Goal: Task Accomplishment & Management: Use online tool/utility

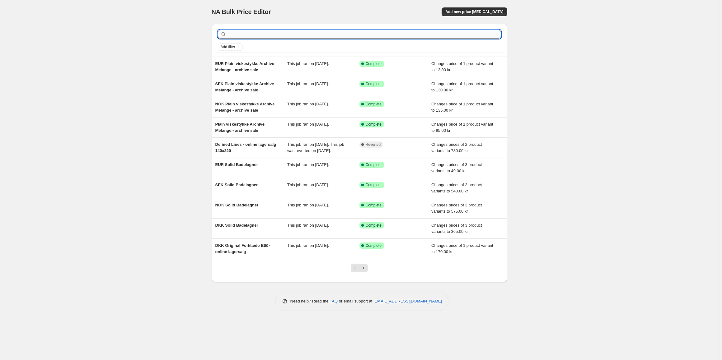
click at [282, 35] on input "text" at bounding box center [364, 34] width 273 height 9
type input "plain jule"
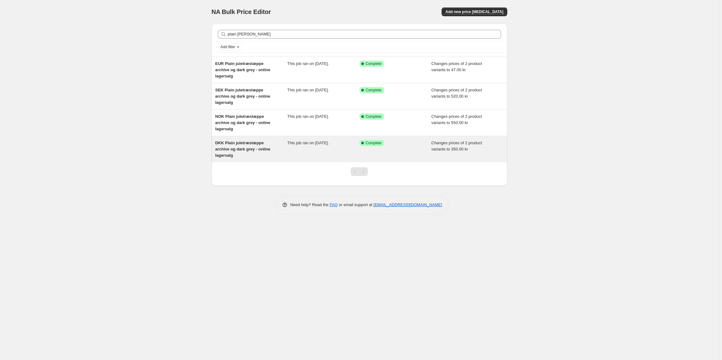
click at [253, 141] on span "DKK Plain juletræstæppe archive og dark grey - online lagersalg" at bounding box center [242, 149] width 55 height 17
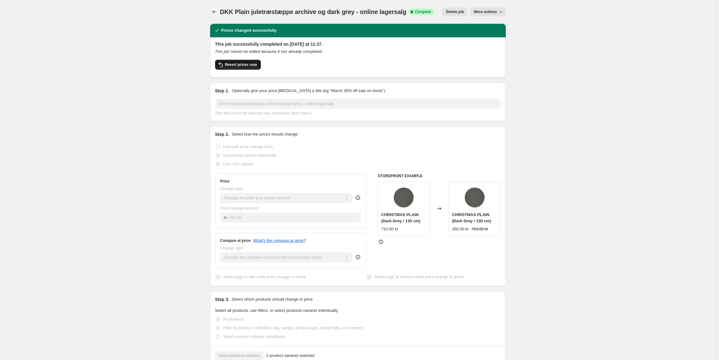
click at [247, 69] on button "Revert prices now" at bounding box center [238, 65] width 46 height 10
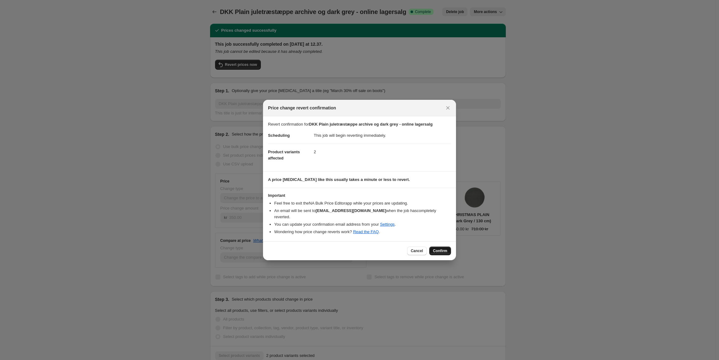
click at [437, 250] on span "Confirm" at bounding box center [440, 251] width 14 height 5
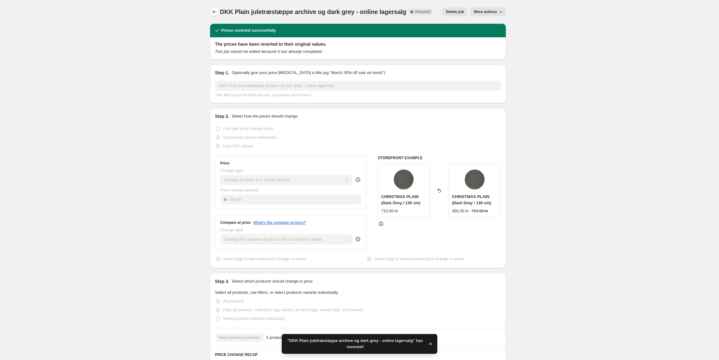
click at [219, 11] on button "Price change jobs" at bounding box center [214, 11] width 9 height 9
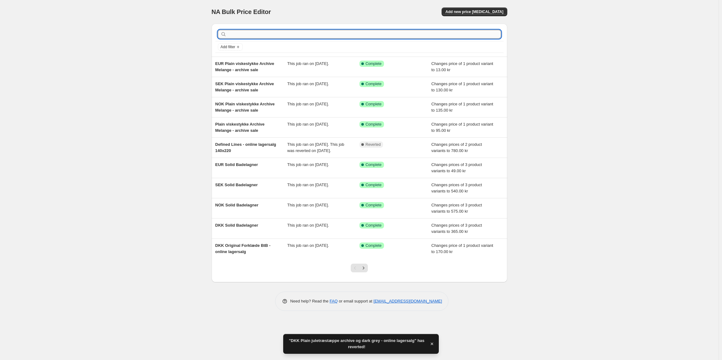
click at [266, 34] on input "text" at bounding box center [364, 34] width 273 height 9
type input "plain ju"
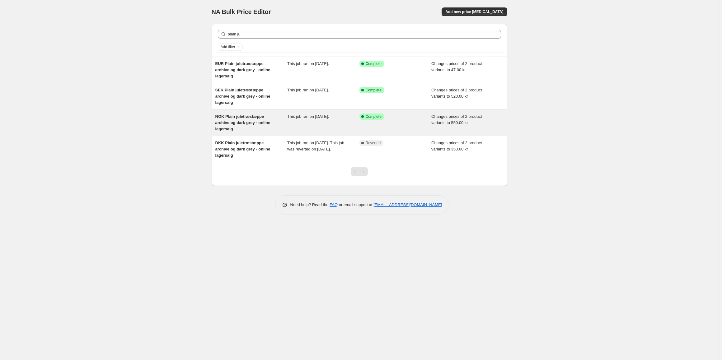
click at [264, 114] on span "NOK Plain juletræstæppe archive og dark grey - online lagersalg" at bounding box center [242, 122] width 55 height 17
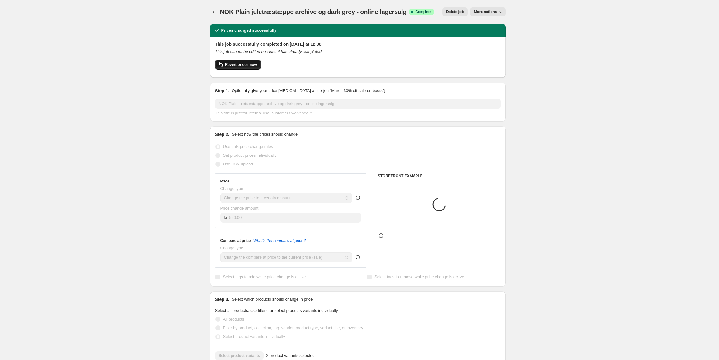
click at [250, 65] on span "Revert prices now" at bounding box center [241, 64] width 32 height 5
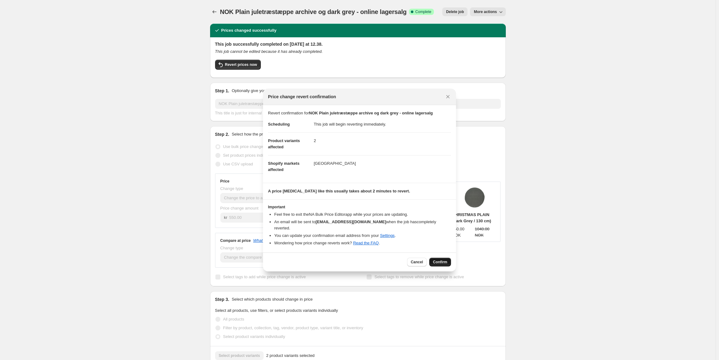
click at [450, 260] on button "Confirm" at bounding box center [440, 262] width 22 height 9
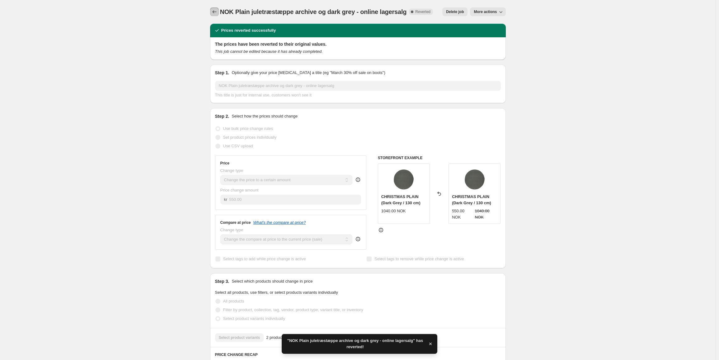
click at [217, 14] on icon "Price change jobs" at bounding box center [214, 12] width 6 height 6
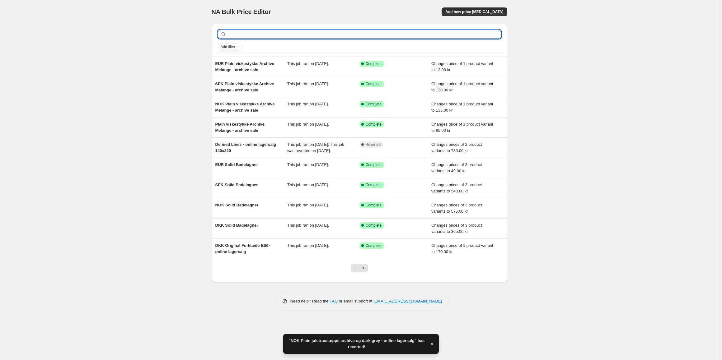
click at [283, 33] on input "text" at bounding box center [364, 34] width 273 height 9
type input "plain jul"
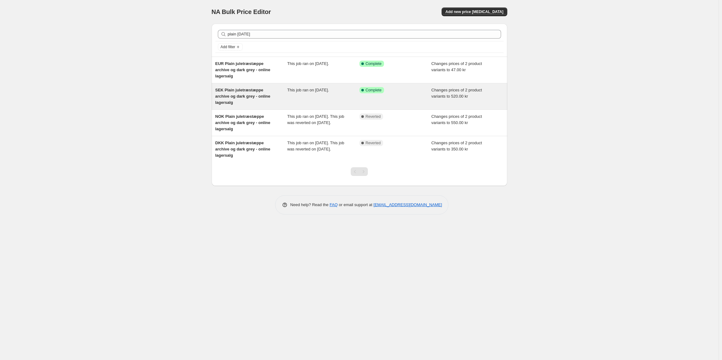
click at [285, 89] on div "SEK Plain juletræstæppe archive og dark grey - online lagersalg" at bounding box center [251, 96] width 72 height 19
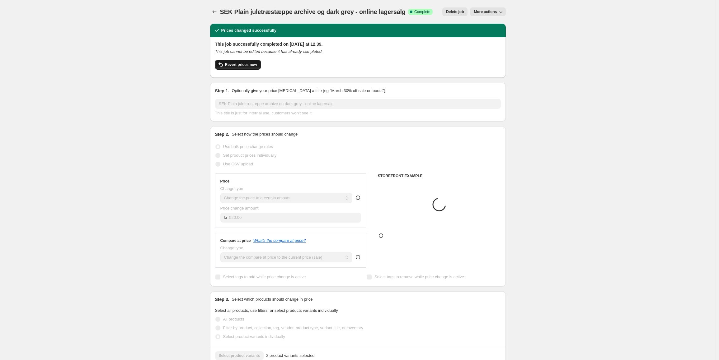
click at [251, 67] on span "Revert prices now" at bounding box center [241, 64] width 32 height 5
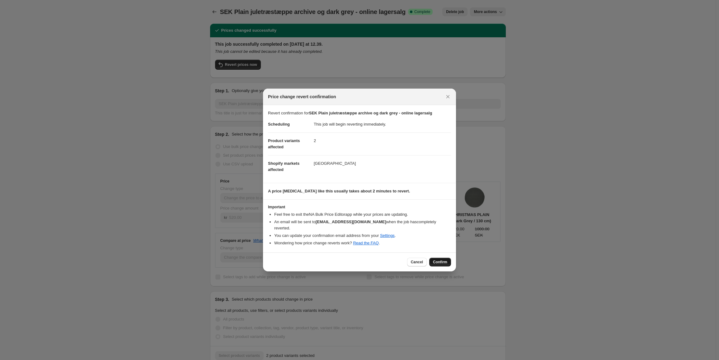
click at [442, 260] on span "Confirm" at bounding box center [440, 262] width 14 height 5
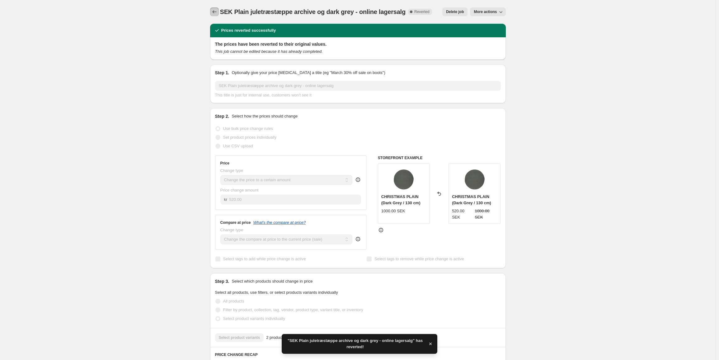
click at [217, 13] on icon "Price change jobs" at bounding box center [214, 12] width 6 height 6
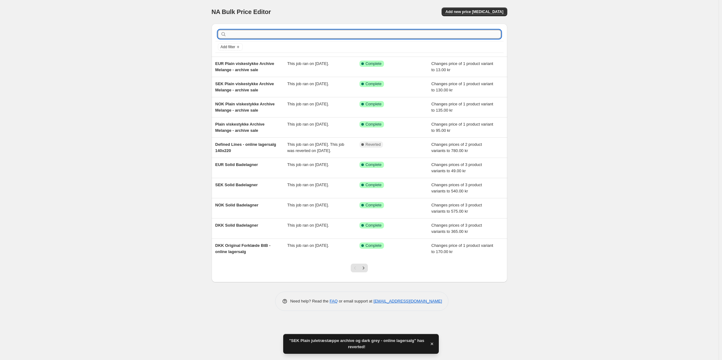
click at [274, 30] on input "text" at bounding box center [364, 34] width 273 height 9
type input "plain jul"
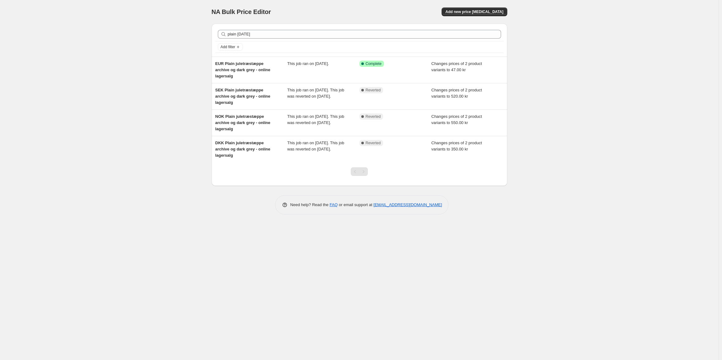
click at [293, 68] on div "This job ran on [DATE]." at bounding box center [323, 70] width 72 height 19
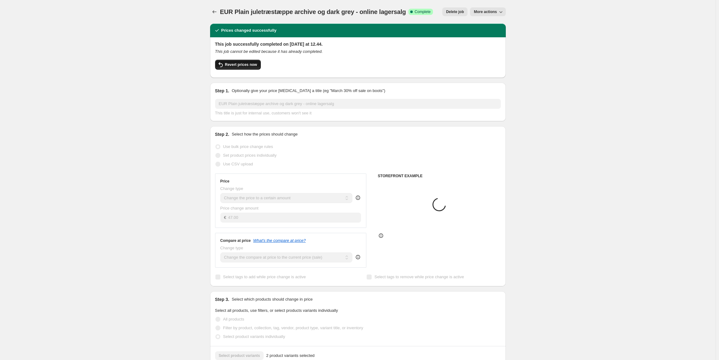
click at [244, 63] on button "Revert prices now" at bounding box center [238, 65] width 46 height 10
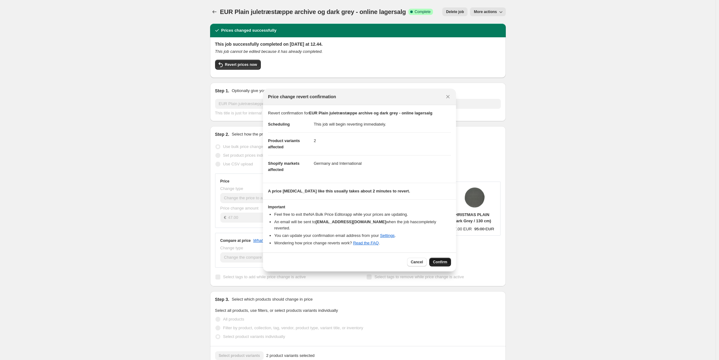
click at [445, 262] on button "Confirm" at bounding box center [440, 262] width 22 height 9
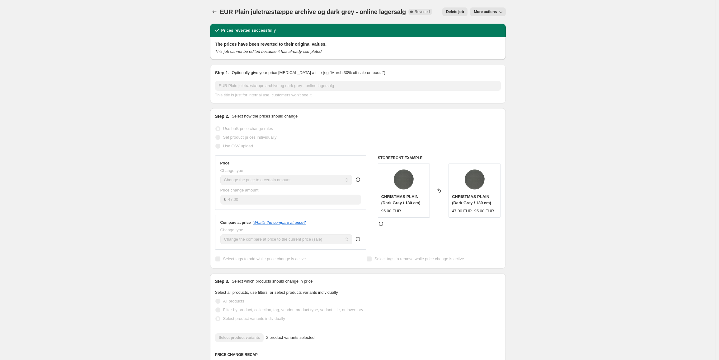
click at [213, 17] on div "EUR Plain juletræstæppe archive og dark grey - online lagersalg. This page is r…" at bounding box center [358, 12] width 296 height 24
click at [214, 12] on icon "Price change jobs" at bounding box center [214, 12] width 6 height 6
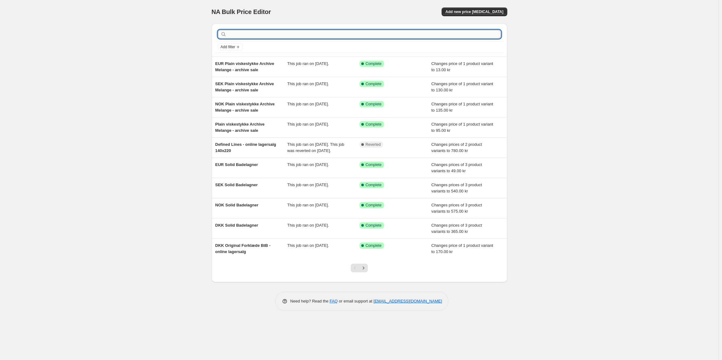
click at [389, 31] on input "text" at bounding box center [364, 34] width 273 height 9
type input "plain"
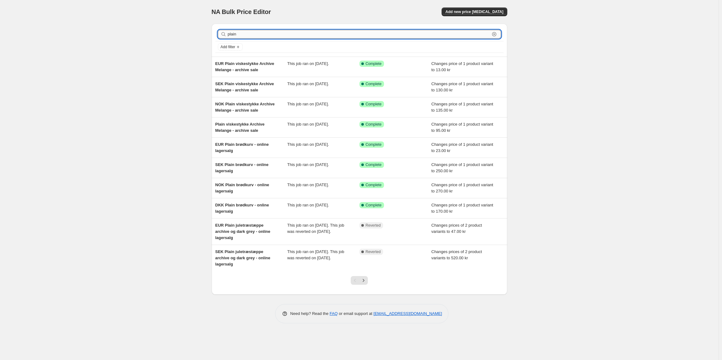
click at [247, 33] on input "plain" at bounding box center [359, 34] width 262 height 9
type input "plain br"
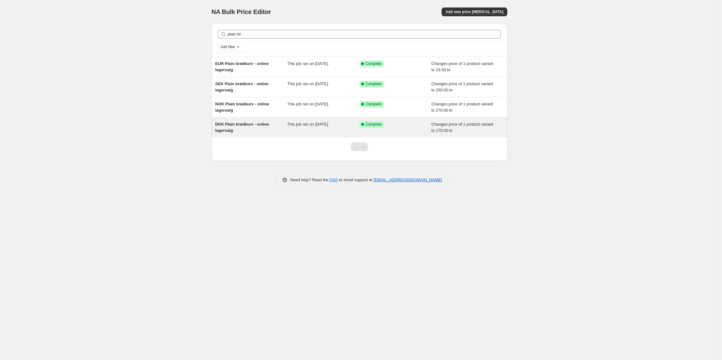
click at [255, 130] on div "DKK Plain brødkurv - online lagersalg" at bounding box center [251, 127] width 72 height 12
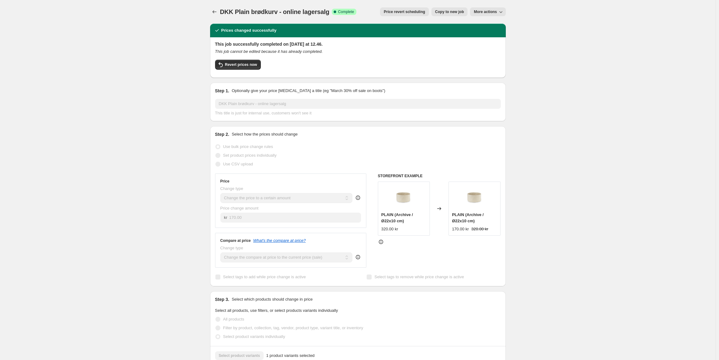
click at [241, 72] on div "Revert prices now" at bounding box center [358, 66] width 286 height 13
click at [248, 64] on span "Revert prices now" at bounding box center [241, 64] width 32 height 5
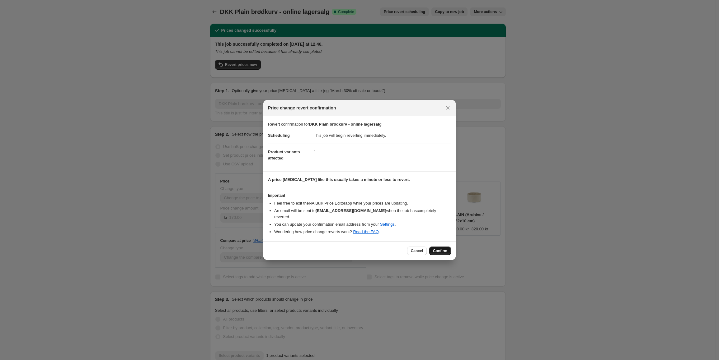
click at [442, 249] on span "Confirm" at bounding box center [440, 251] width 14 height 5
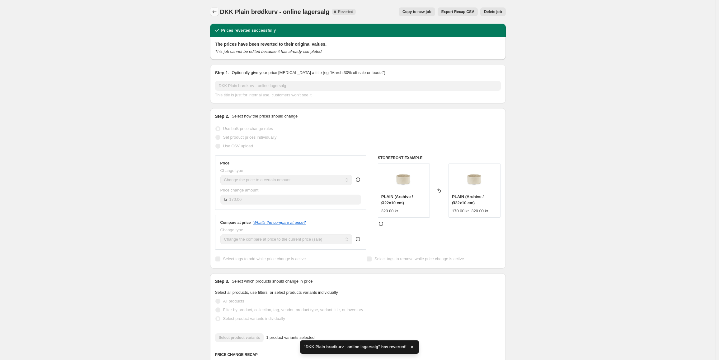
click at [217, 13] on icon "Price change jobs" at bounding box center [214, 12] width 6 height 6
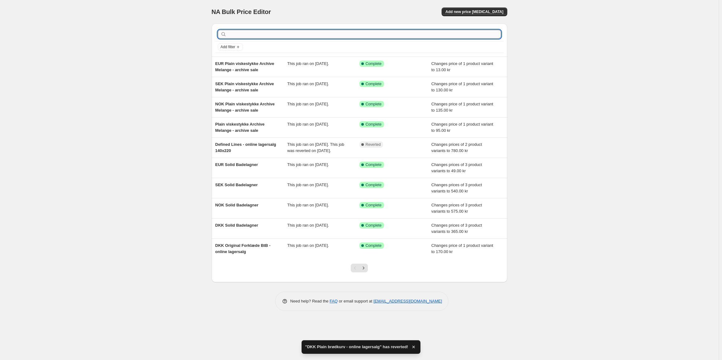
click at [252, 38] on input "text" at bounding box center [364, 34] width 273 height 9
type input "plain br"
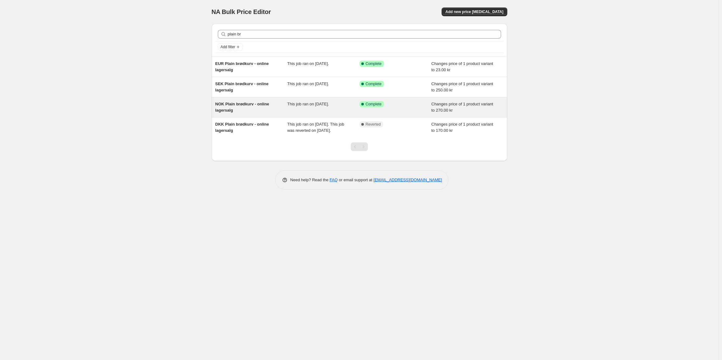
click at [266, 109] on div "NOK Plain brødkurv - online lagersalg" at bounding box center [251, 107] width 72 height 12
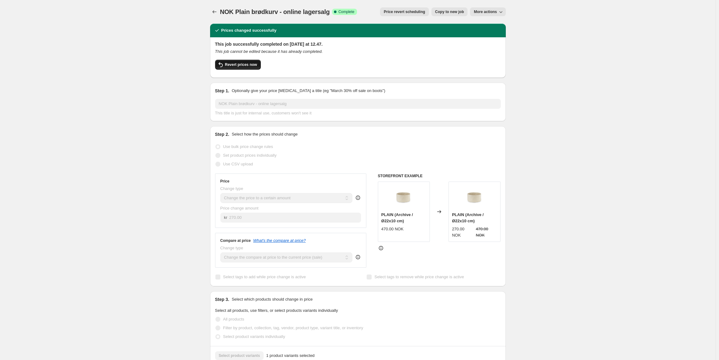
click at [253, 63] on span "Revert prices now" at bounding box center [241, 64] width 32 height 5
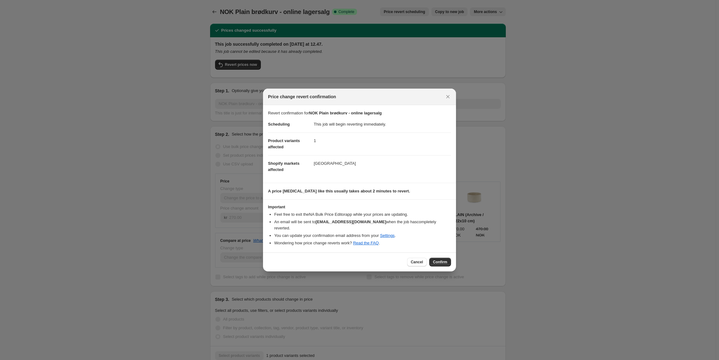
click at [453, 260] on div "Cancel Confirm" at bounding box center [359, 262] width 193 height 19
click at [444, 260] on span "Confirm" at bounding box center [440, 262] width 14 height 5
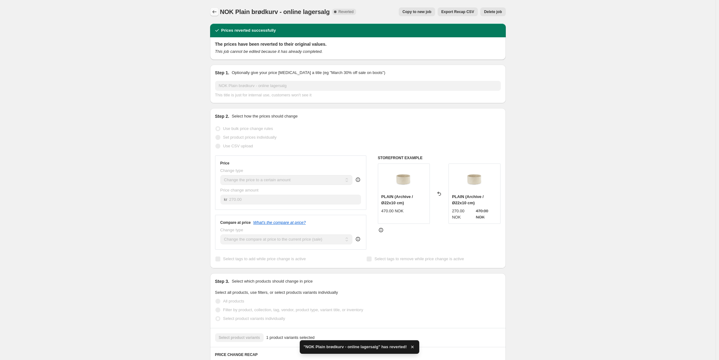
click at [217, 12] on icon "Price change jobs" at bounding box center [214, 12] width 6 height 6
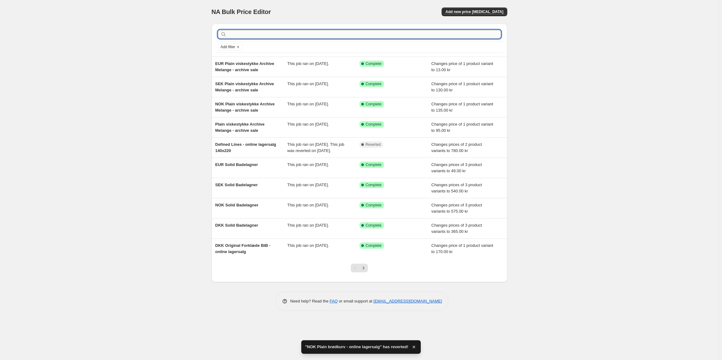
click at [252, 31] on input "text" at bounding box center [364, 34] width 273 height 9
type input "plain"
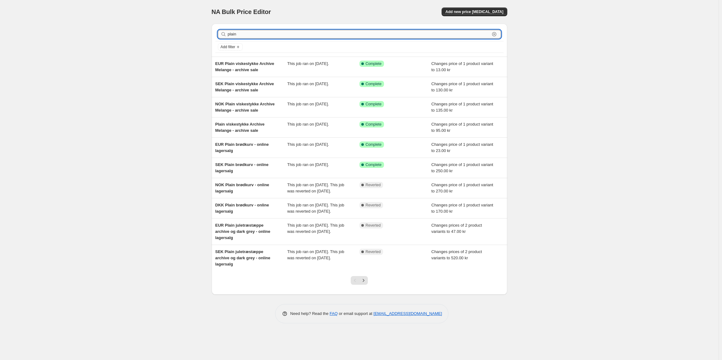
click at [263, 31] on input "plain" at bounding box center [359, 34] width 262 height 9
type input "plain br"
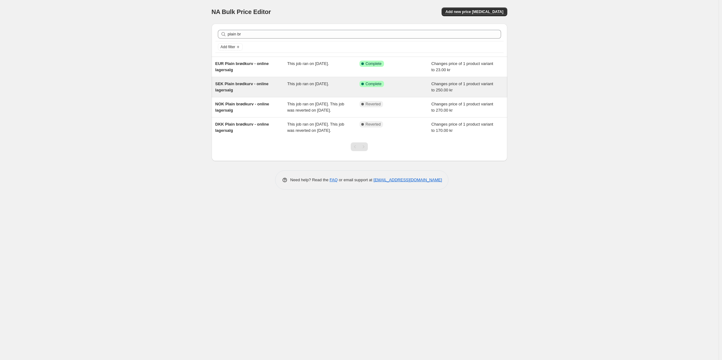
click at [306, 83] on span "This job ran on 3. september 2025." at bounding box center [308, 84] width 42 height 5
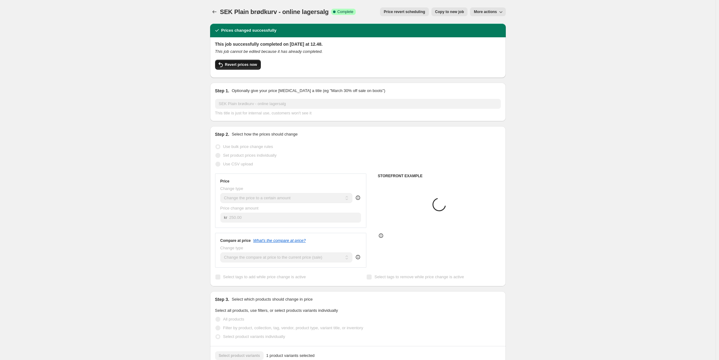
click at [234, 65] on span "Revert prices now" at bounding box center [241, 64] width 32 height 5
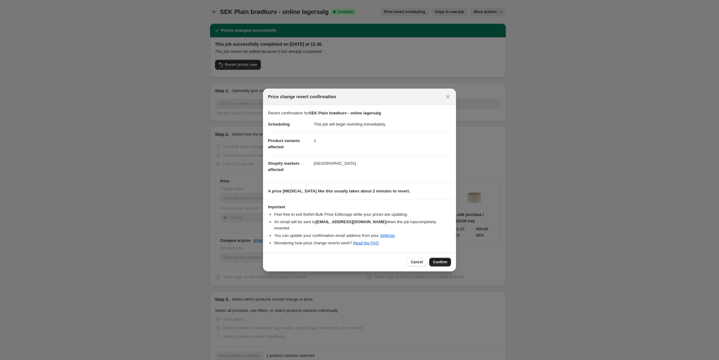
click at [442, 258] on button "Confirm" at bounding box center [440, 262] width 22 height 9
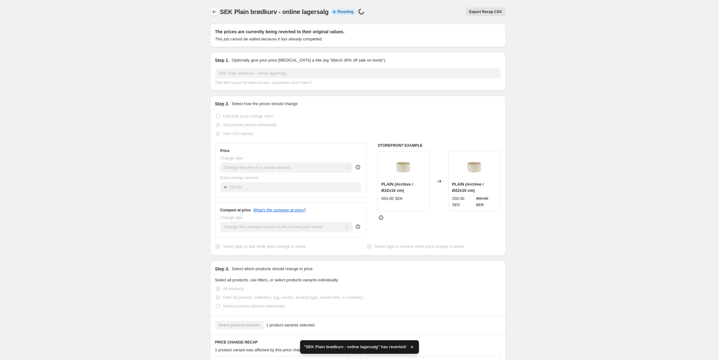
click at [213, 11] on icon "Price change jobs" at bounding box center [214, 12] width 6 height 6
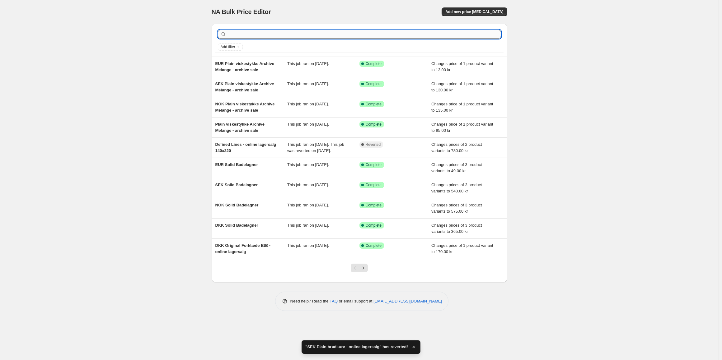
click at [255, 37] on input "text" at bounding box center [364, 34] width 273 height 9
type input "plain br"
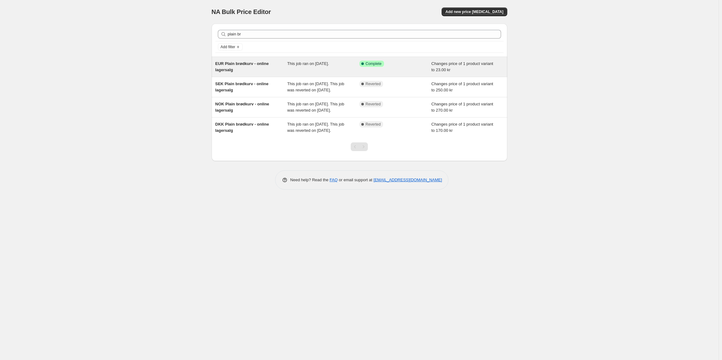
click at [291, 64] on span "This job ran on 3. september 2025." at bounding box center [308, 63] width 42 height 5
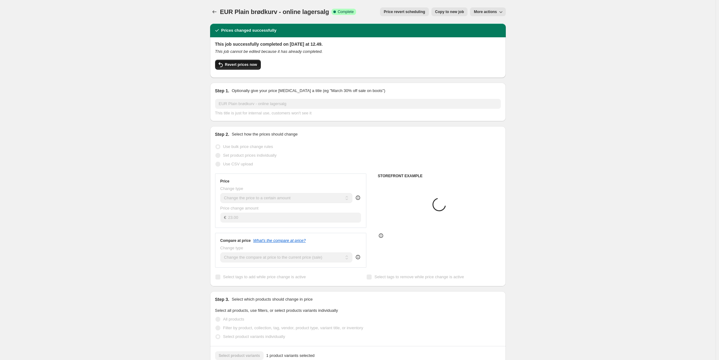
click at [241, 68] on button "Revert prices now" at bounding box center [238, 65] width 46 height 10
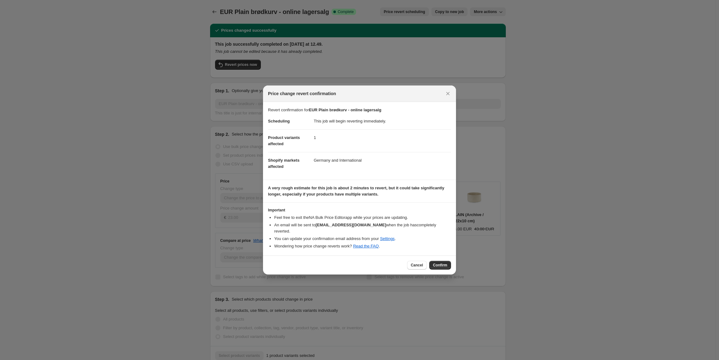
click at [445, 263] on span "Confirm" at bounding box center [440, 265] width 14 height 5
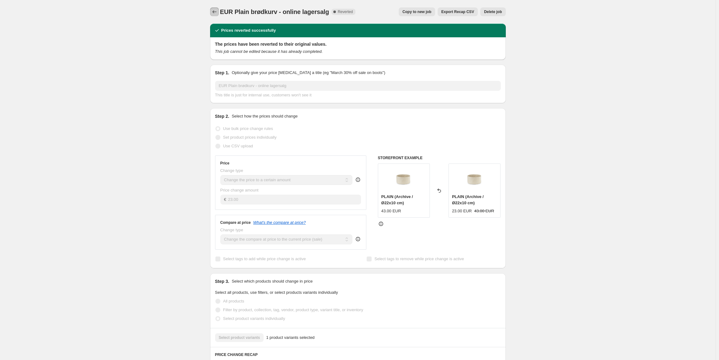
click at [214, 13] on icon "Price change jobs" at bounding box center [214, 12] width 6 height 6
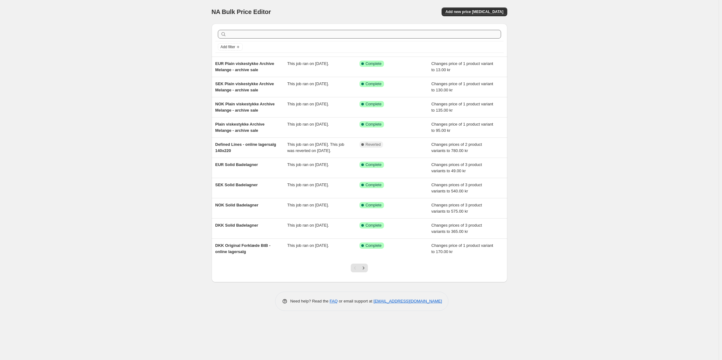
drag, startPoint x: 266, startPoint y: 41, endPoint x: 271, endPoint y: 38, distance: 6.0
click at [269, 39] on div at bounding box center [359, 34] width 288 height 14
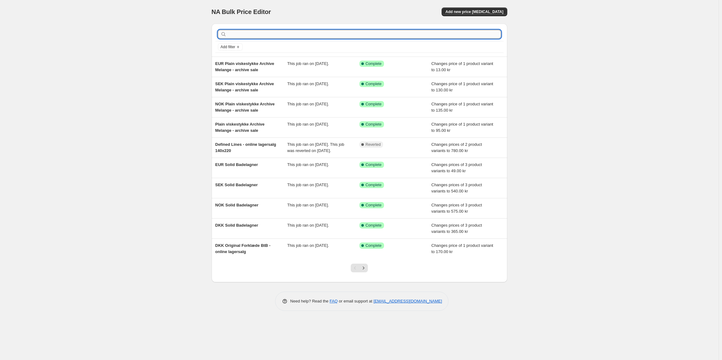
click at [271, 38] on input "text" at bounding box center [364, 34] width 273 height 9
type input "brødk"
click at [274, 35] on input "text" at bounding box center [364, 34] width 273 height 9
type input "tender"
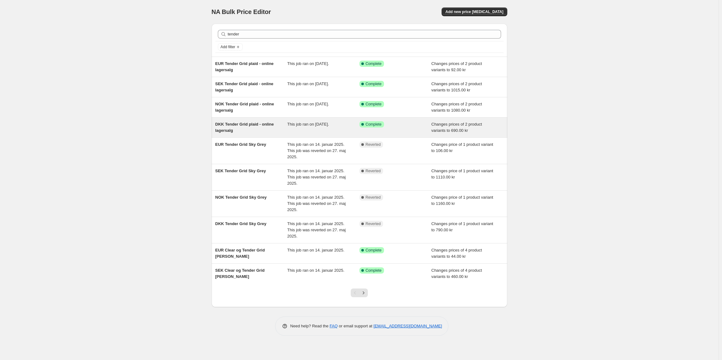
click at [259, 133] on div "DKK Tender Grid plaid - online lagersalg" at bounding box center [251, 127] width 72 height 12
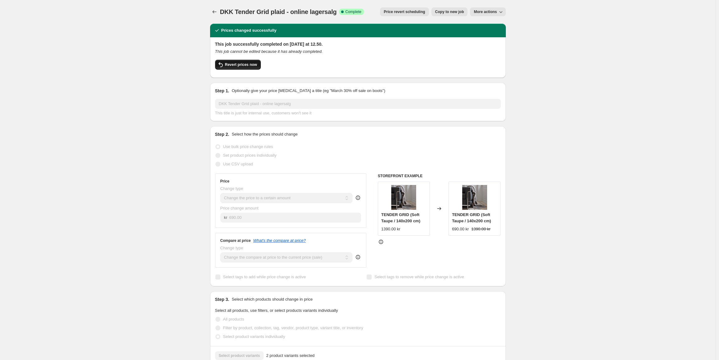
click at [254, 66] on span "Revert prices now" at bounding box center [241, 64] width 32 height 5
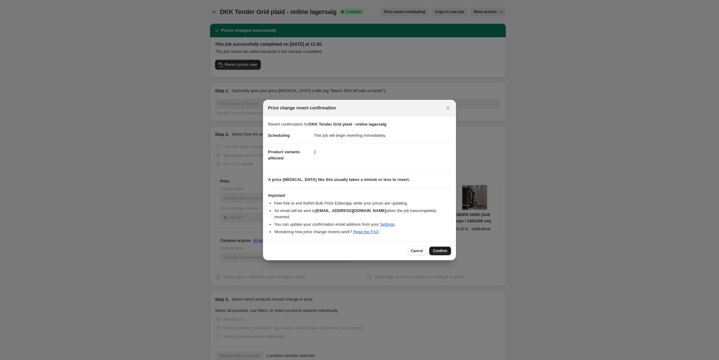
click at [445, 249] on span "Confirm" at bounding box center [440, 251] width 14 height 5
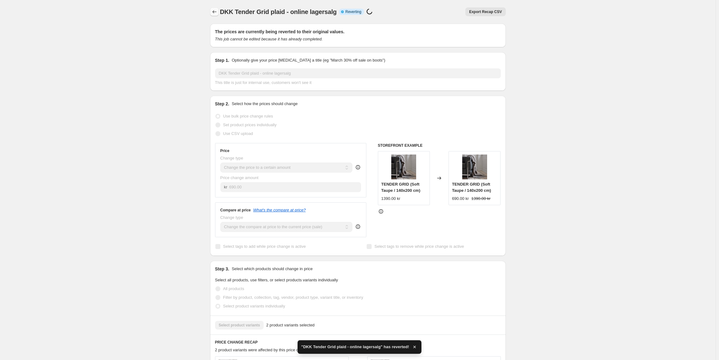
click at [213, 12] on icon "Price change jobs" at bounding box center [214, 12] width 6 height 6
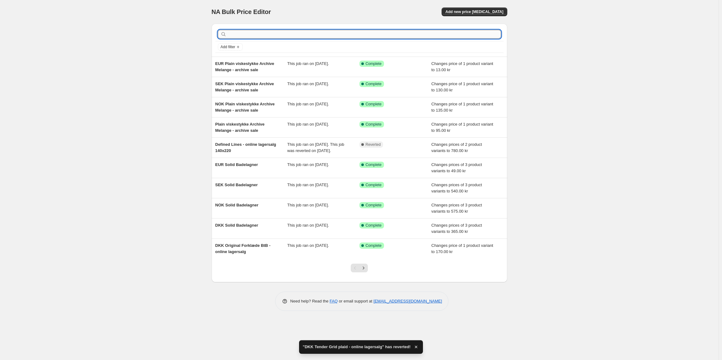
click at [254, 35] on input "text" at bounding box center [364, 34] width 273 height 9
type input "tender"
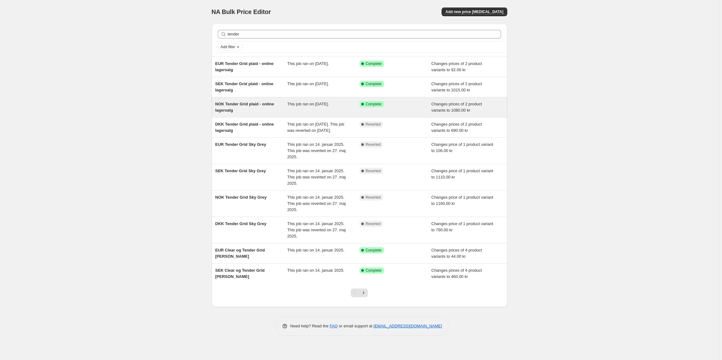
click at [258, 102] on span "NOK Tender Grid plaid - online lagersalg" at bounding box center [244, 107] width 59 height 11
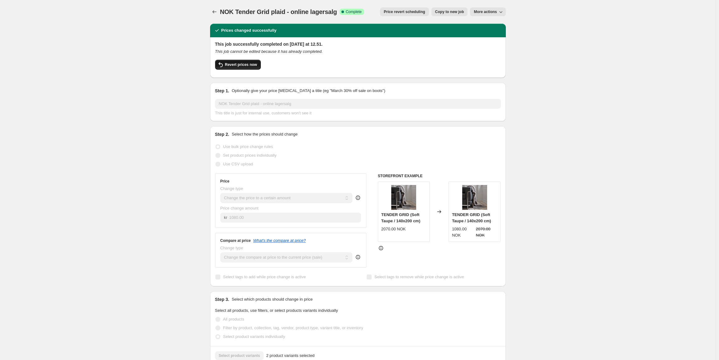
click at [231, 67] on span "Revert prices now" at bounding box center [241, 64] width 32 height 5
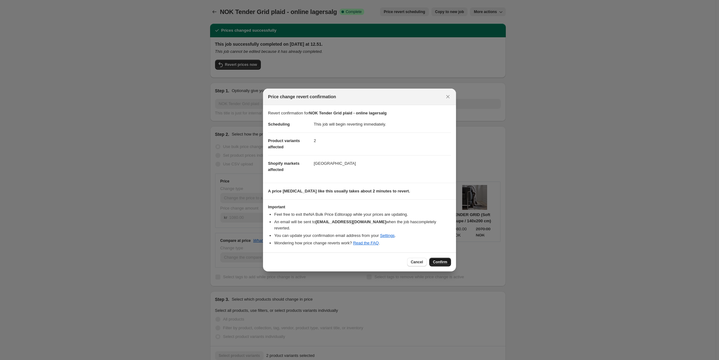
click at [442, 261] on span "Confirm" at bounding box center [440, 262] width 14 height 5
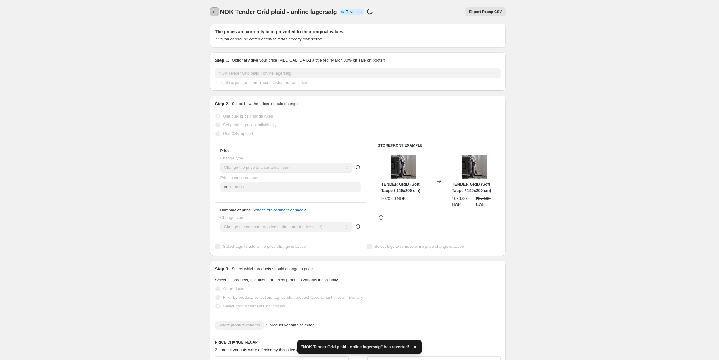
click at [216, 9] on icon "Price change jobs" at bounding box center [214, 12] width 6 height 6
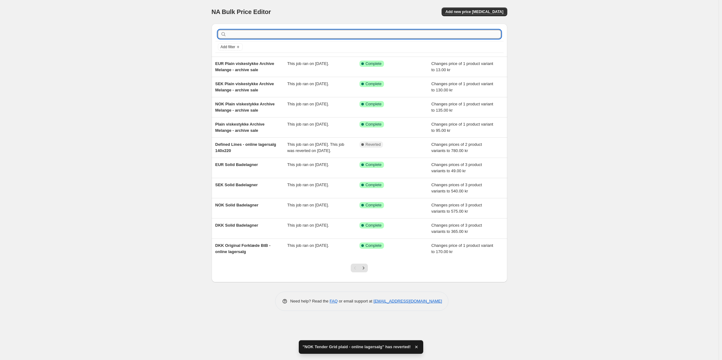
click at [252, 35] on input "text" at bounding box center [364, 34] width 273 height 9
type input "tender"
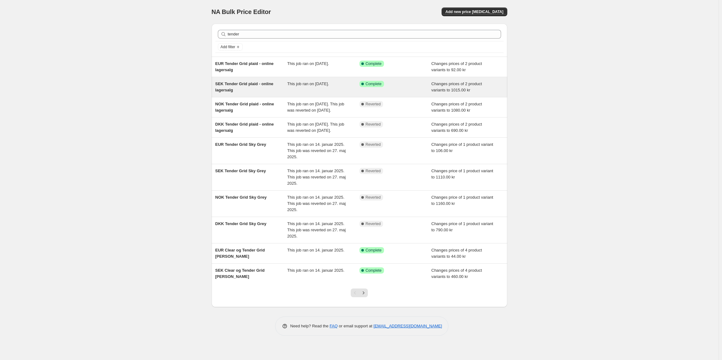
click at [248, 88] on div "SEK Tender Grid plaid - online lagersalg" at bounding box center [251, 87] width 72 height 12
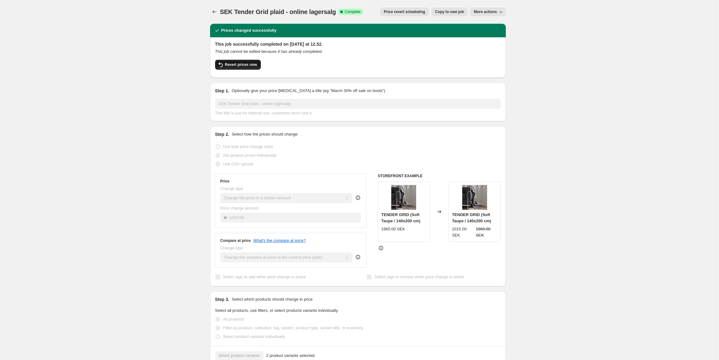
click at [242, 63] on span "Revert prices now" at bounding box center [241, 64] width 32 height 5
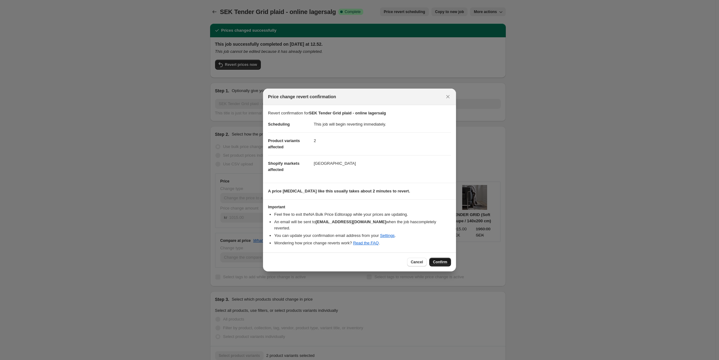
click at [441, 261] on span "Confirm" at bounding box center [440, 262] width 14 height 5
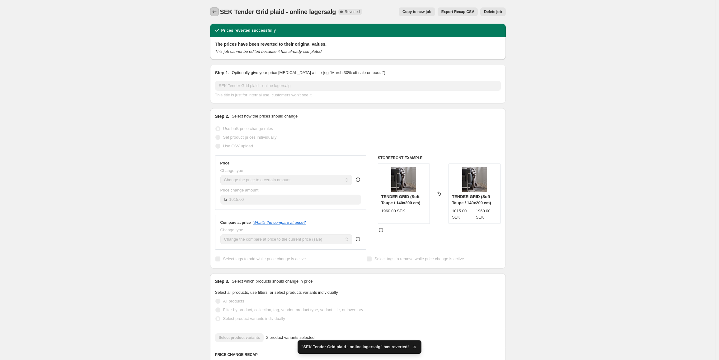
click at [216, 12] on icon "Price change jobs" at bounding box center [214, 12] width 6 height 6
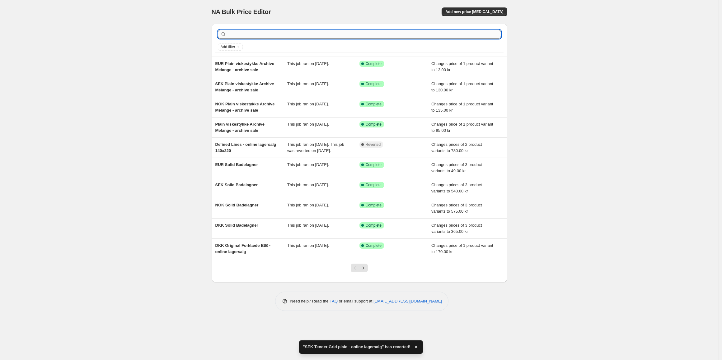
click at [261, 31] on input "text" at bounding box center [364, 34] width 273 height 9
type input "tender"
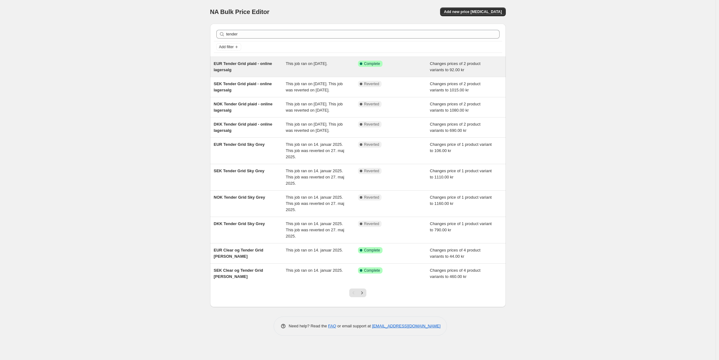
click at [255, 68] on div "EUR Tender Grid plaid - online lagersalg" at bounding box center [250, 67] width 72 height 12
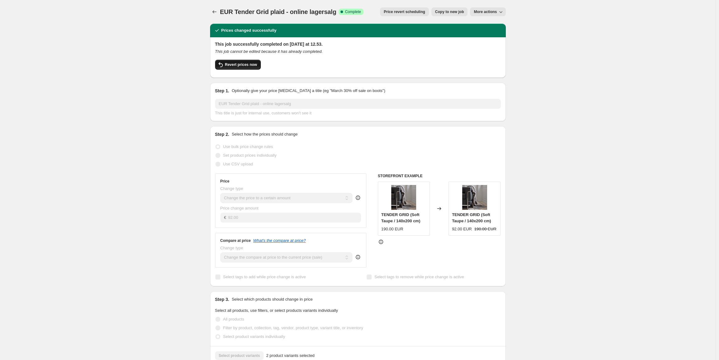
click at [236, 67] on button "Revert prices now" at bounding box center [238, 65] width 46 height 10
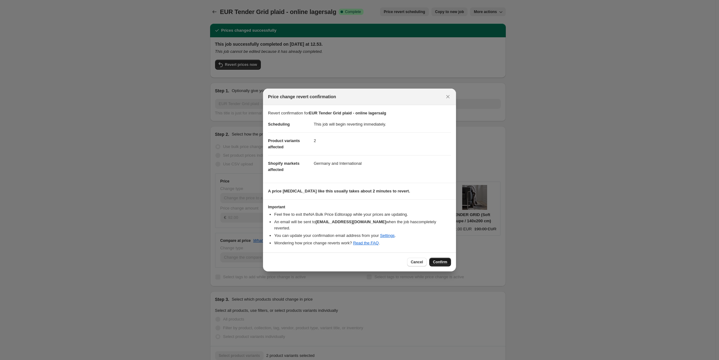
click at [445, 263] on button "Confirm" at bounding box center [440, 262] width 22 height 9
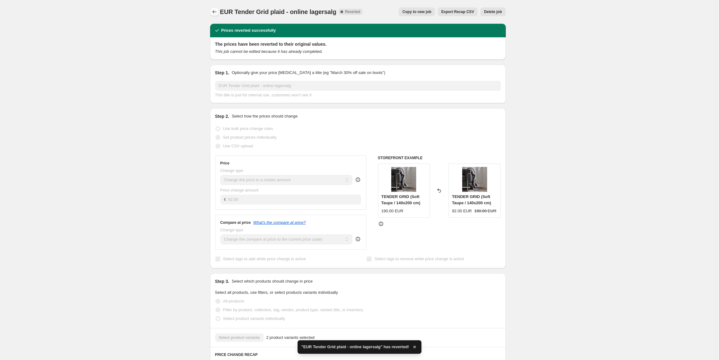
click at [214, 12] on icon "Price change jobs" at bounding box center [214, 11] width 4 height 3
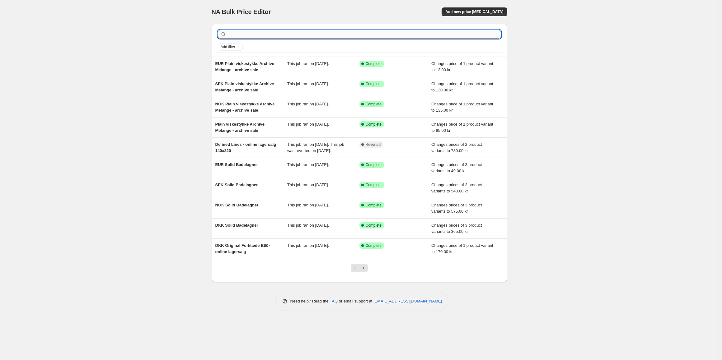
click at [290, 34] on input "text" at bounding box center [364, 34] width 273 height 9
type input "tender plaid"
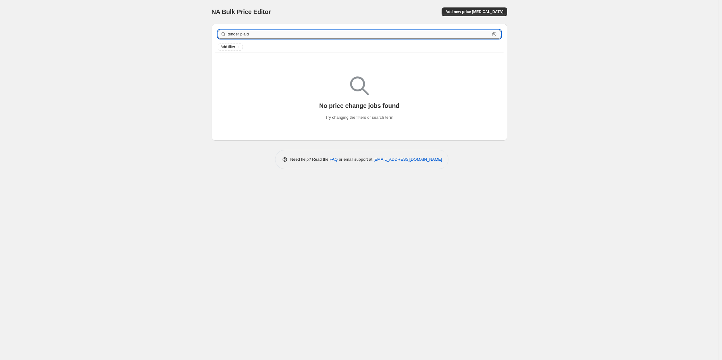
click at [249, 35] on input "tender plaid" at bounding box center [359, 34] width 262 height 9
type input "tender grid"
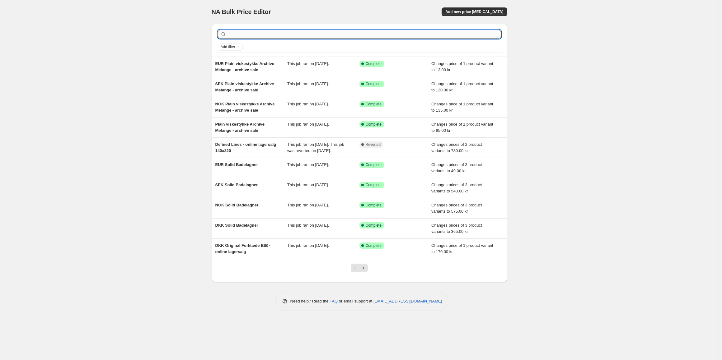
click at [287, 36] on input "text" at bounding box center [364, 34] width 273 height 9
type input "slate"
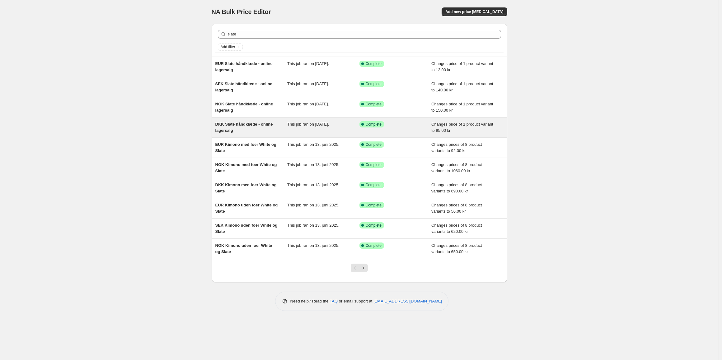
click at [236, 130] on div "DKK Slate håndklæde - online lagersalg" at bounding box center [251, 127] width 72 height 12
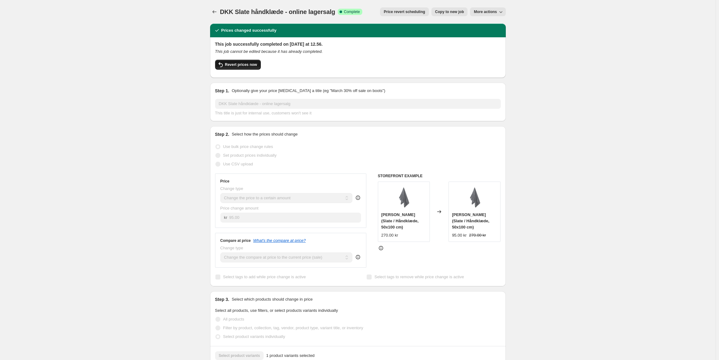
click at [242, 69] on button "Revert prices now" at bounding box center [238, 65] width 46 height 10
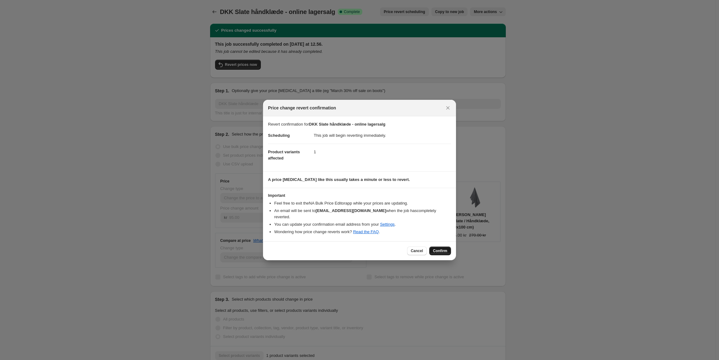
click at [442, 251] on button "Confirm" at bounding box center [440, 251] width 22 height 9
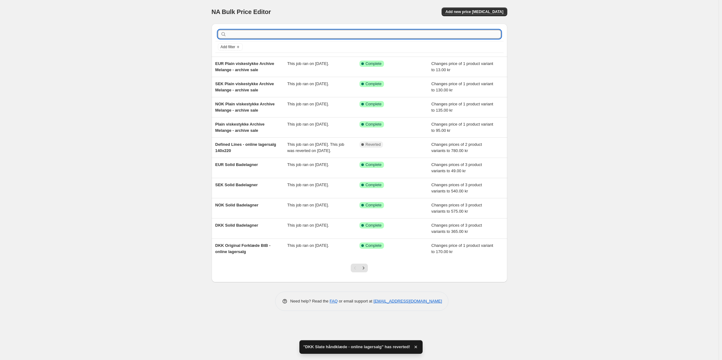
click at [243, 33] on input "text" at bounding box center [364, 34] width 273 height 9
type input "slate"
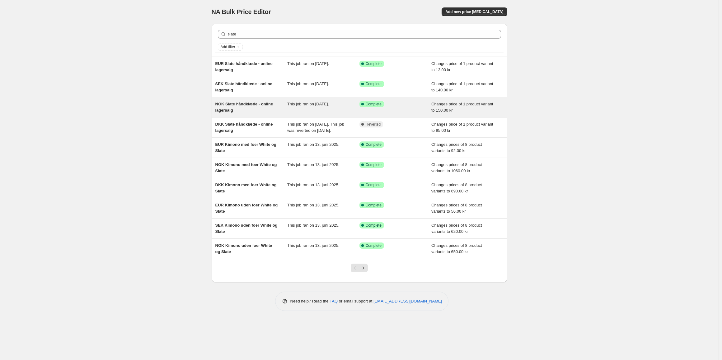
click at [288, 105] on span "This job ran on [DATE]." at bounding box center [308, 104] width 42 height 5
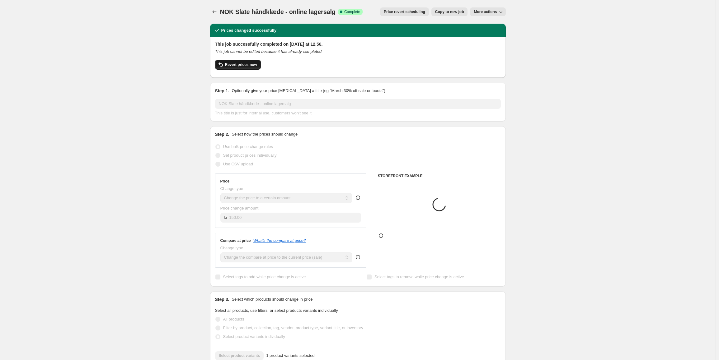
click at [244, 67] on button "Revert prices now" at bounding box center [238, 65] width 46 height 10
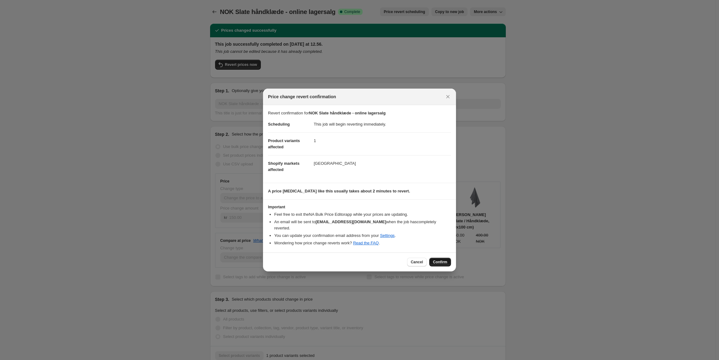
click at [445, 263] on button "Confirm" at bounding box center [440, 262] width 22 height 9
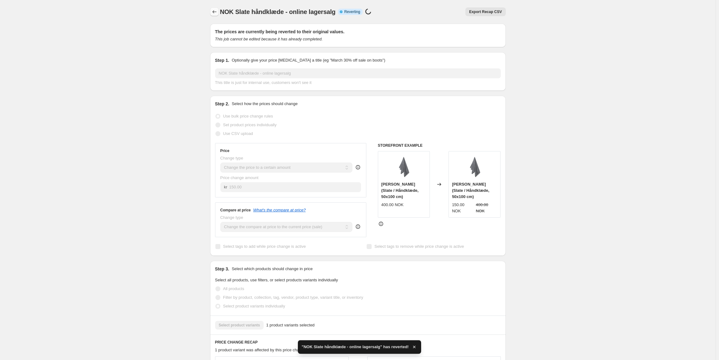
click at [215, 11] on icon "Price change jobs" at bounding box center [214, 12] width 6 height 6
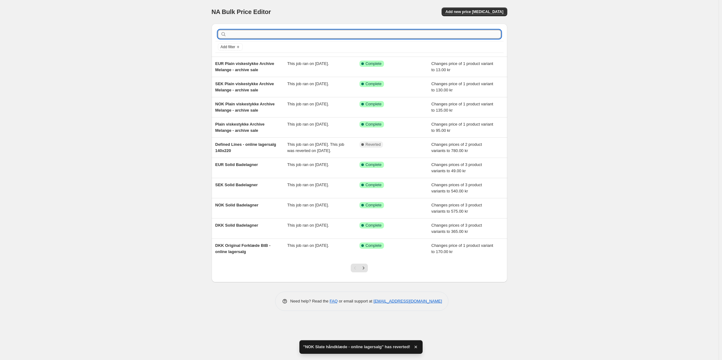
click at [270, 33] on input "text" at bounding box center [364, 34] width 273 height 9
type input "slate"
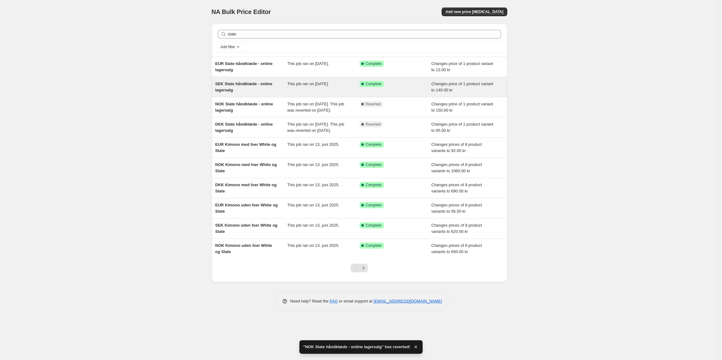
click at [261, 86] on span "SEK Slate håndklæde - online lagersalg" at bounding box center [243, 87] width 57 height 11
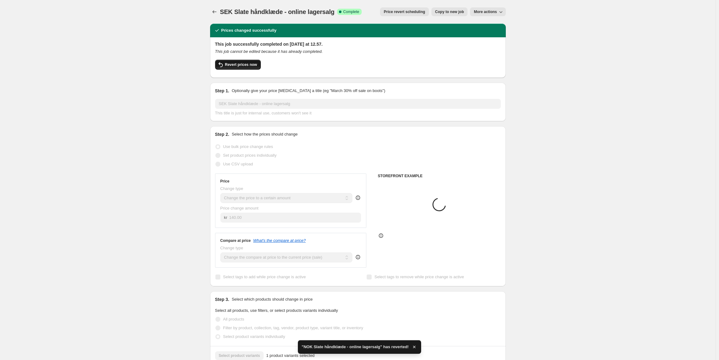
drag, startPoint x: 233, startPoint y: 72, endPoint x: 237, endPoint y: 65, distance: 7.9
click at [234, 69] on div "Revert prices now" at bounding box center [358, 66] width 286 height 13
click at [237, 65] on span "Revert prices now" at bounding box center [241, 64] width 32 height 5
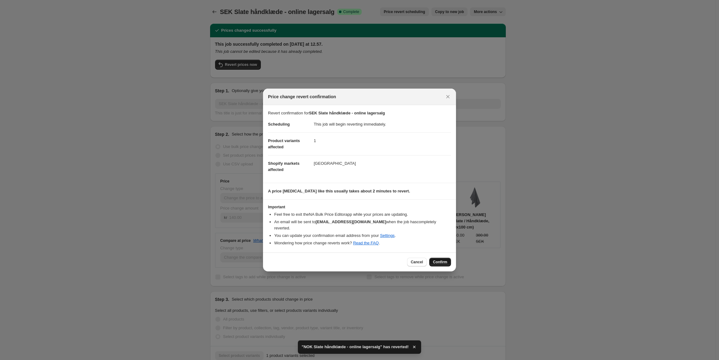
click at [439, 262] on button "Confirm" at bounding box center [440, 262] width 22 height 9
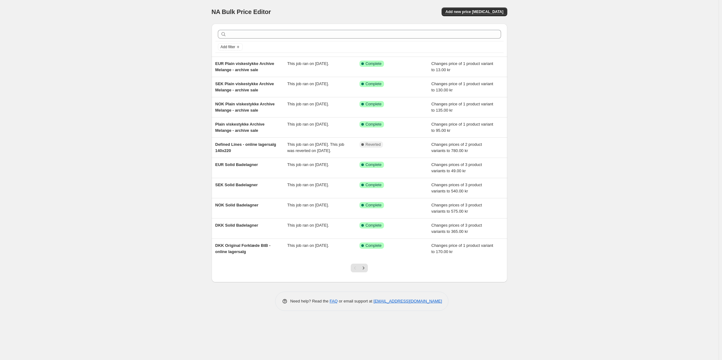
click at [324, 39] on div at bounding box center [359, 34] width 288 height 14
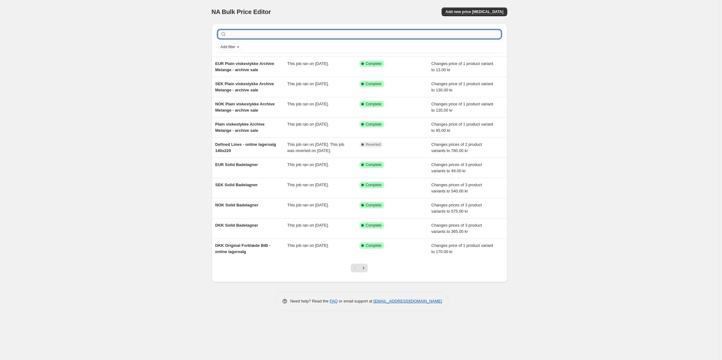
click at [323, 35] on input "text" at bounding box center [364, 34] width 273 height 9
type input "slate"
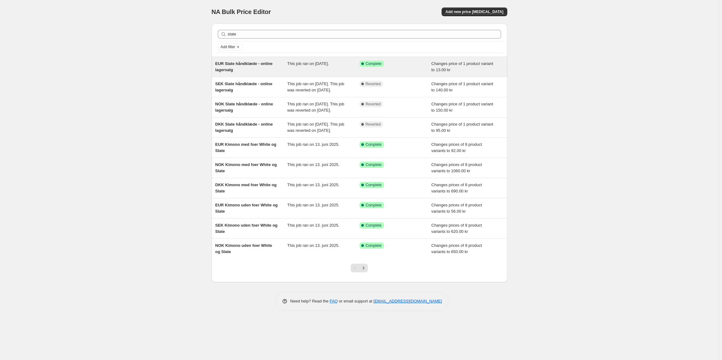
click at [255, 67] on div "EUR Slate håndklæde - online lagersalg" at bounding box center [251, 67] width 72 height 12
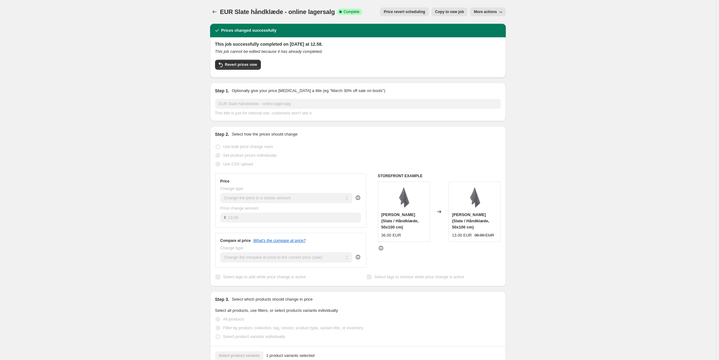
click at [243, 71] on div "Revert prices now" at bounding box center [358, 66] width 286 height 13
click at [245, 69] on button "Revert prices now" at bounding box center [238, 65] width 46 height 10
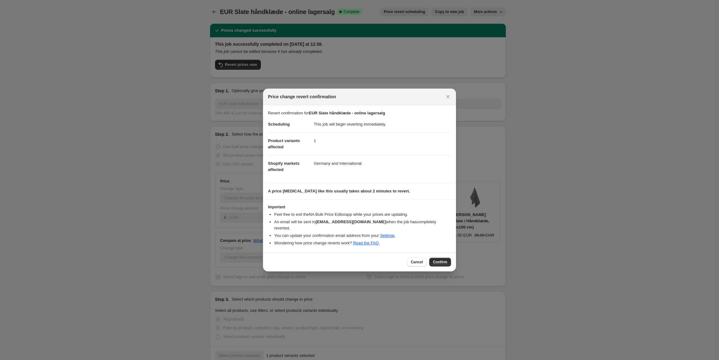
click at [456, 253] on div "Cancel Confirm" at bounding box center [359, 262] width 193 height 19
click at [428, 258] on div "Cancel Confirm" at bounding box center [429, 262] width 44 height 9
click at [441, 262] on span "Confirm" at bounding box center [440, 262] width 14 height 5
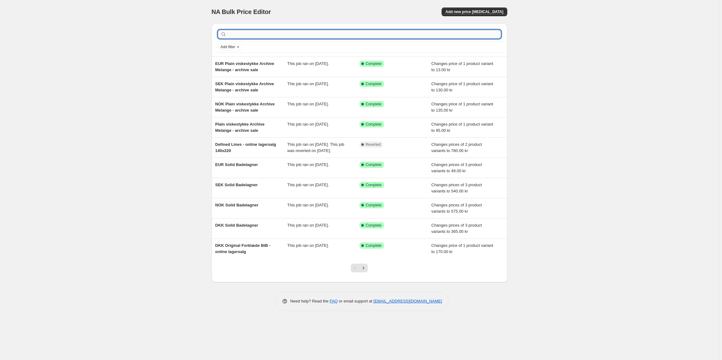
click at [274, 35] on input "text" at bounding box center [364, 34] width 273 height 9
type input "blue grey"
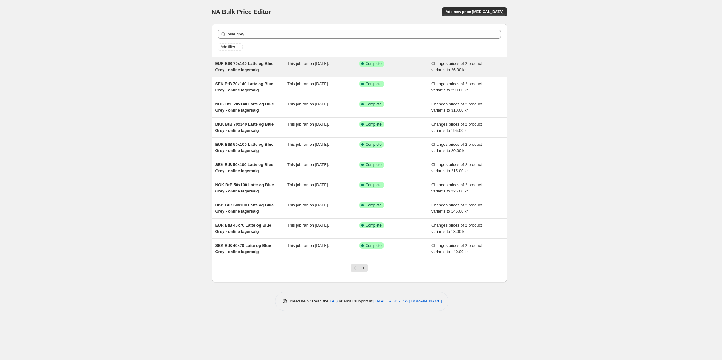
click at [256, 72] on span "EUR BtB 70x140 Latte og Blue Grey - online lagersalg" at bounding box center [244, 66] width 58 height 11
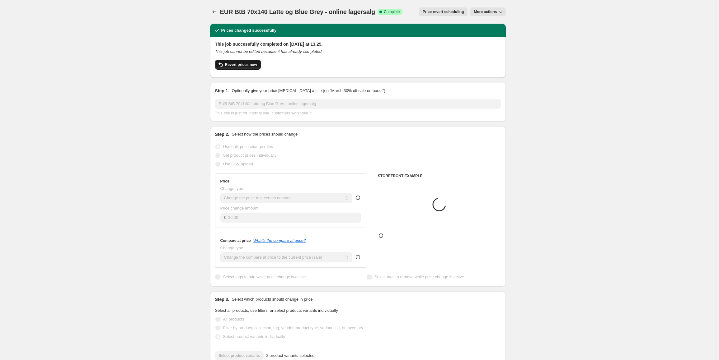
click at [235, 63] on span "Revert prices now" at bounding box center [241, 64] width 32 height 5
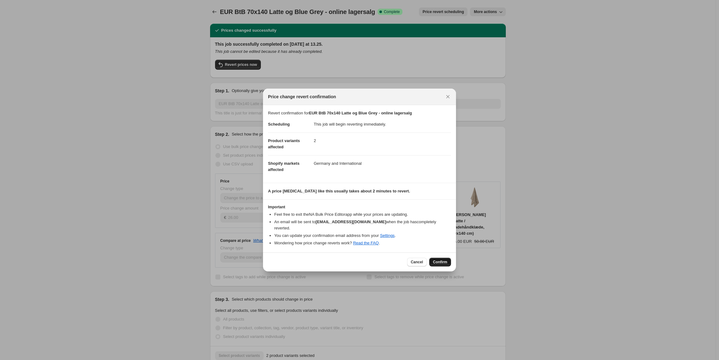
click at [442, 260] on span "Confirm" at bounding box center [440, 262] width 14 height 5
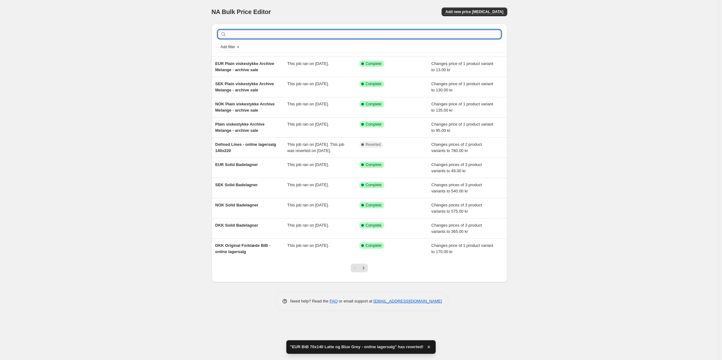
click at [246, 30] on input "text" at bounding box center [364, 34] width 273 height 9
type input "blue grey"
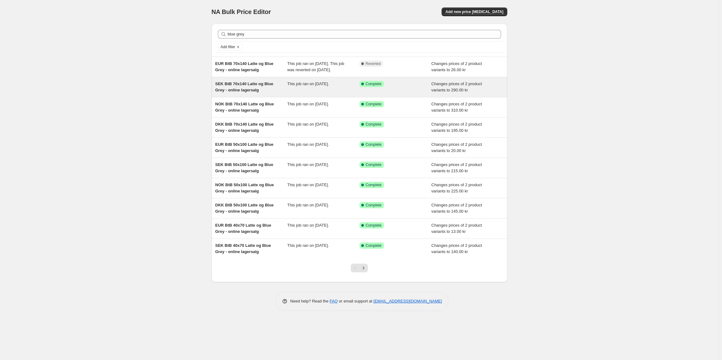
click at [264, 90] on span "SEK BtB 70x140 Latte og Blue Grey - online lagersalg" at bounding box center [244, 87] width 58 height 11
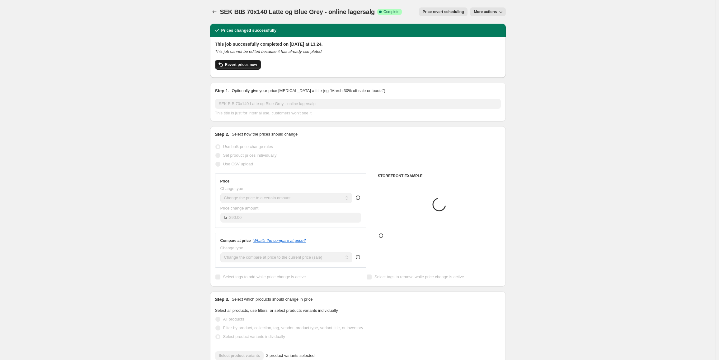
click at [238, 65] on span "Revert prices now" at bounding box center [241, 64] width 32 height 5
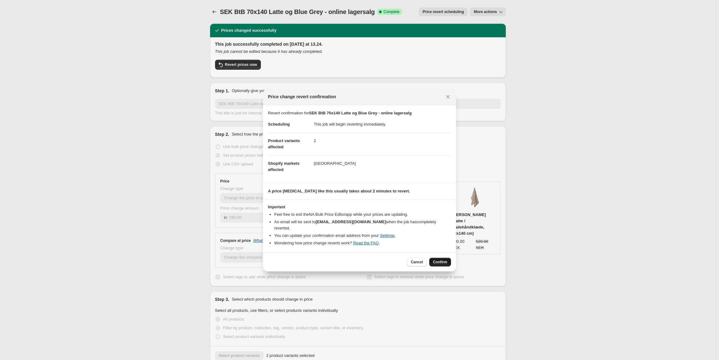
click at [447, 260] on span "Confirm" at bounding box center [440, 262] width 14 height 5
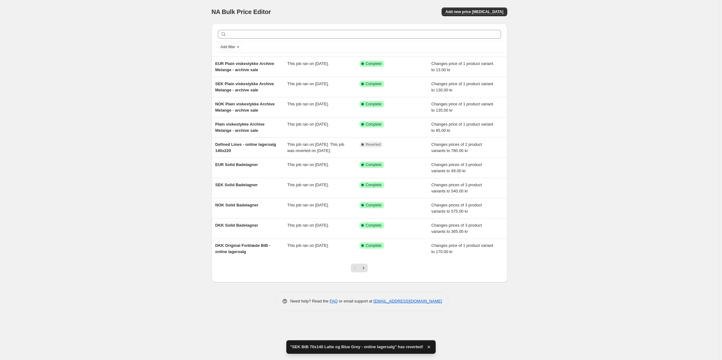
click at [256, 41] on div at bounding box center [359, 34] width 288 height 14
click at [255, 39] on div at bounding box center [359, 34] width 288 height 14
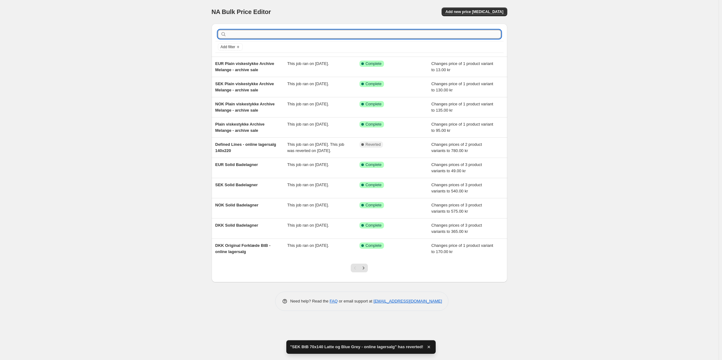
click at [255, 32] on input "text" at bounding box center [364, 34] width 273 height 9
type input "blue grey"
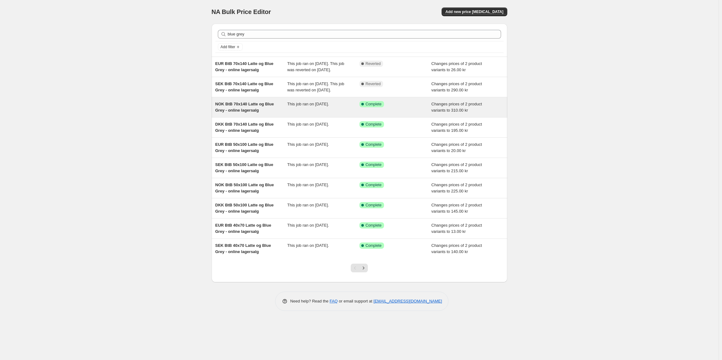
click at [251, 113] on span "NOK BtB 70x140 Latte og Blue Grey - online lagersalg" at bounding box center [244, 107] width 59 height 11
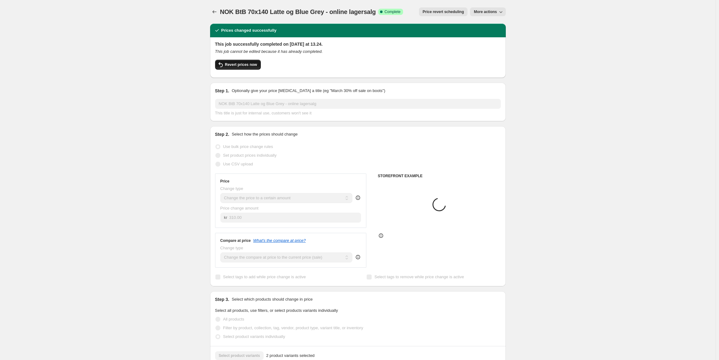
click at [237, 66] on span "Revert prices now" at bounding box center [241, 64] width 32 height 5
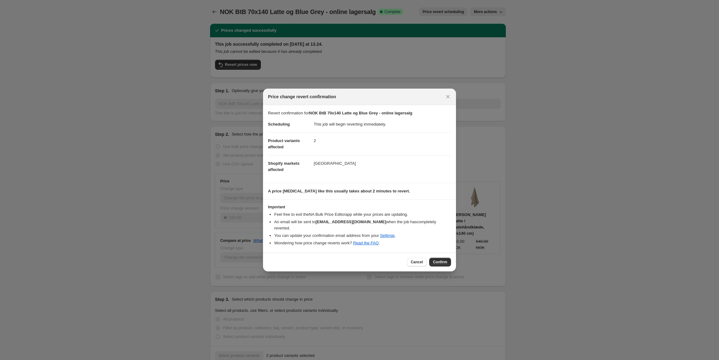
drag, startPoint x: 433, startPoint y: 262, endPoint x: 442, endPoint y: 258, distance: 9.2
click at [433, 262] on button "Confirm" at bounding box center [440, 262] width 22 height 9
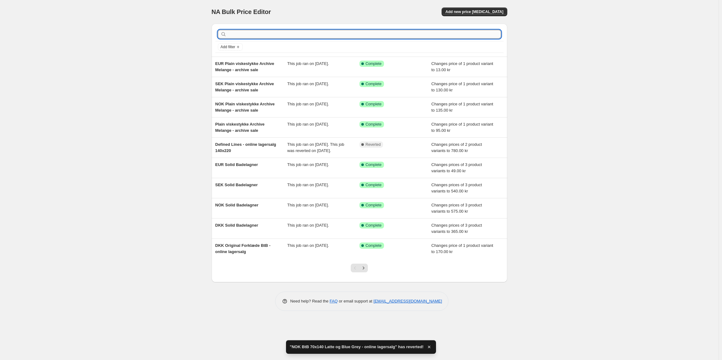
click at [240, 35] on input "text" at bounding box center [364, 34] width 273 height 9
type input "blue grey"
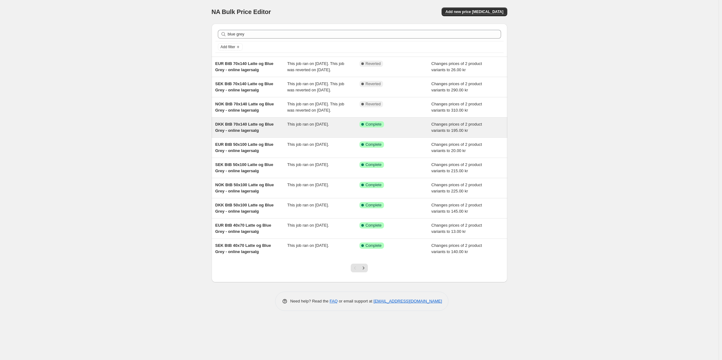
click at [265, 134] on div "DKK BtB 70x140 Latte og Blue Grey - online lagersalg" at bounding box center [251, 127] width 72 height 12
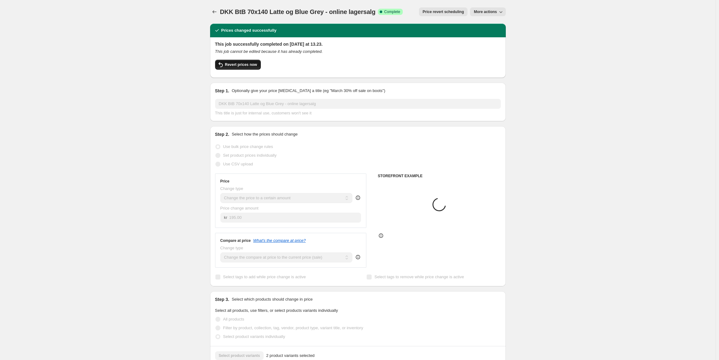
click at [242, 60] on button "Revert prices now" at bounding box center [238, 65] width 46 height 10
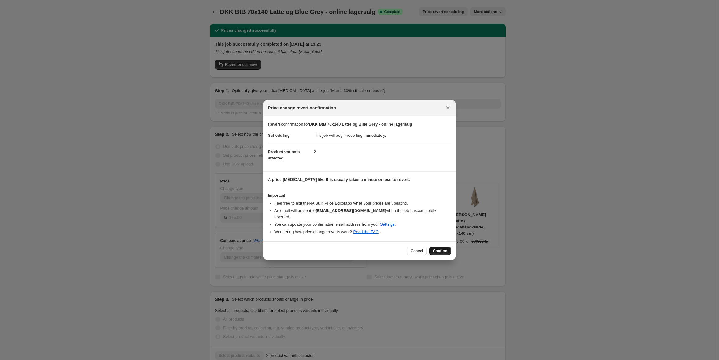
click at [443, 249] on span "Confirm" at bounding box center [440, 251] width 14 height 5
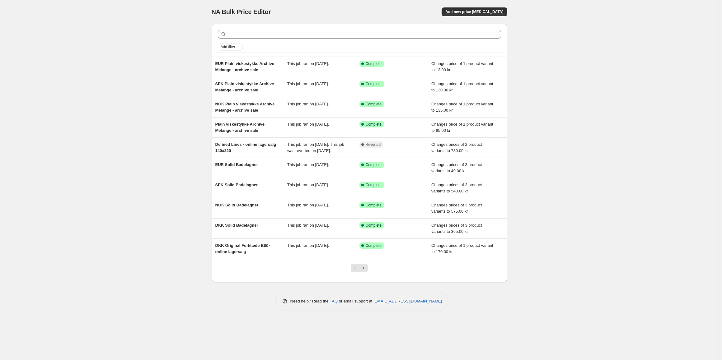
click at [236, 40] on div at bounding box center [359, 34] width 288 height 14
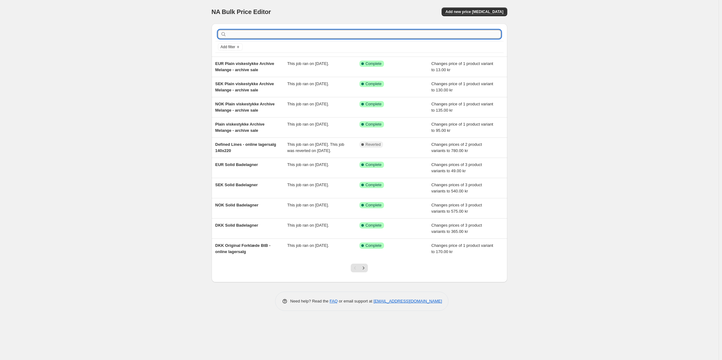
click at [247, 35] on input "text" at bounding box center [364, 34] width 273 height 9
type input "blue grey"
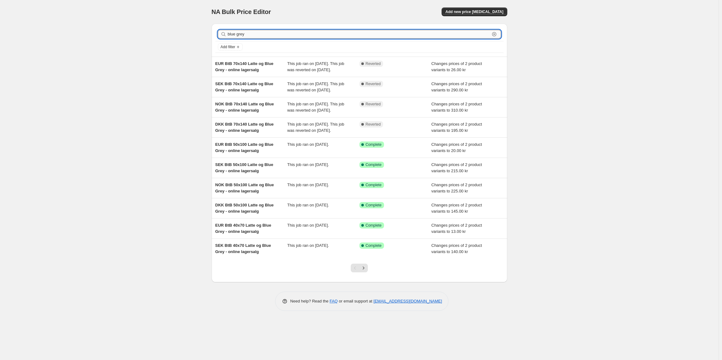
click at [259, 32] on input "blue grey" at bounding box center [359, 34] width 262 height 9
type input "na"
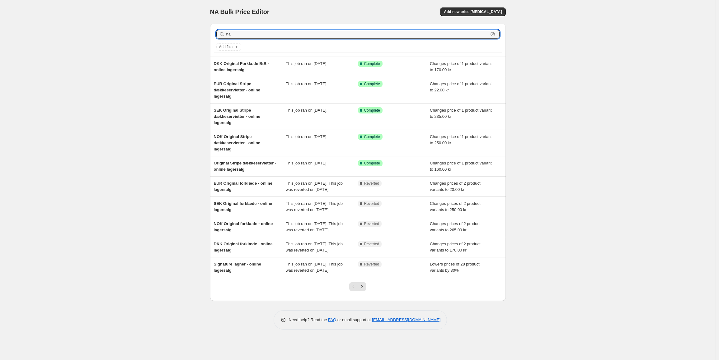
click at [259, 32] on input "na" at bounding box center [357, 34] width 262 height 9
type input "banquet"
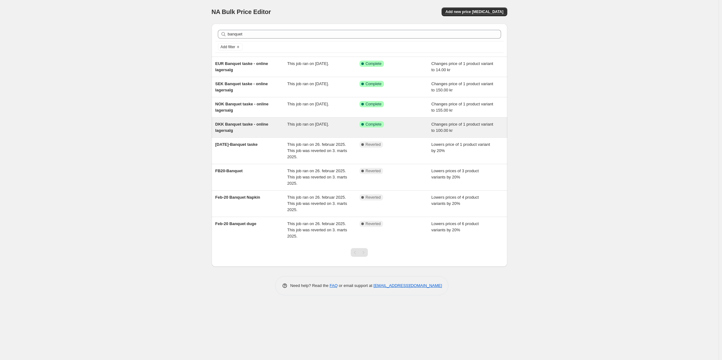
click at [252, 122] on span "DKK Banquet taske - online lagersalg" at bounding box center [241, 127] width 53 height 11
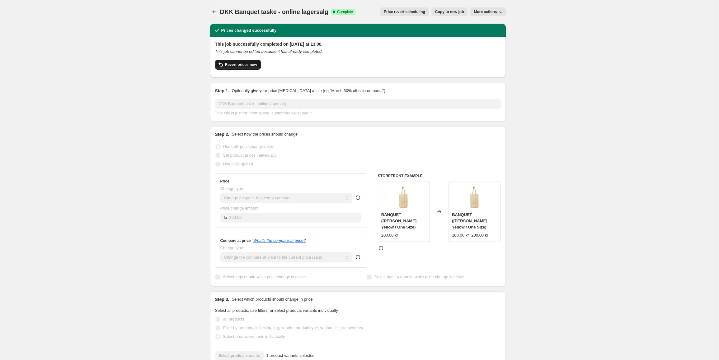
click at [245, 65] on span "Revert prices now" at bounding box center [241, 64] width 32 height 5
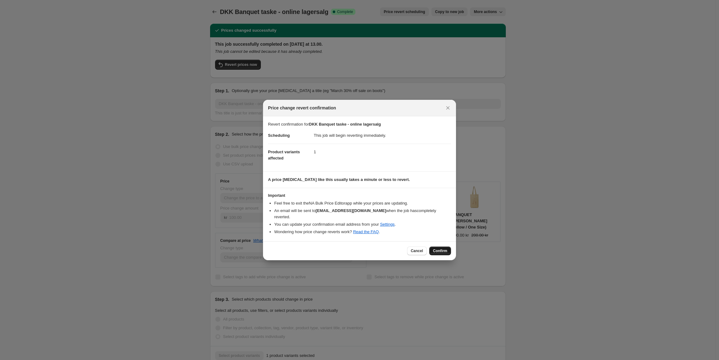
click at [437, 250] on span "Confirm" at bounding box center [440, 251] width 14 height 5
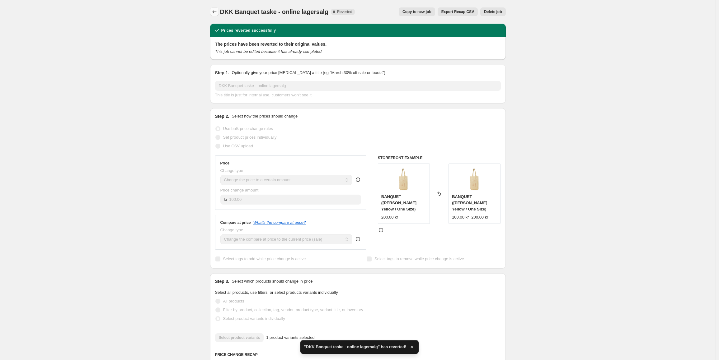
click at [216, 14] on icon "Price change jobs" at bounding box center [214, 12] width 6 height 6
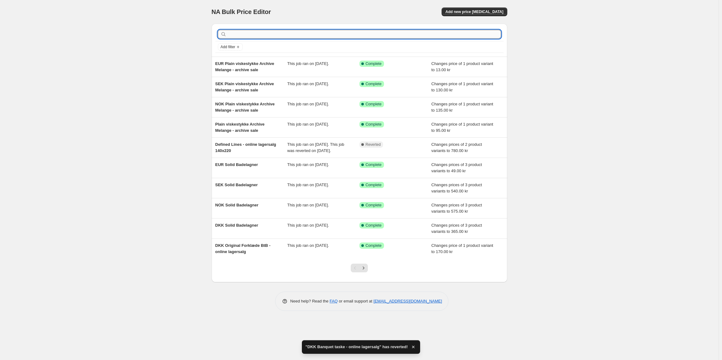
click at [357, 35] on input "text" at bounding box center [364, 34] width 273 height 9
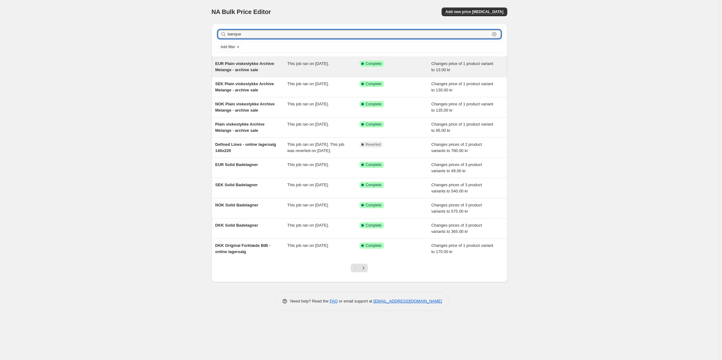
type input "banquet"
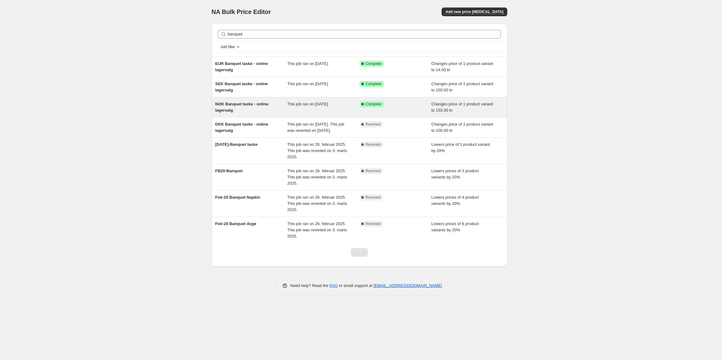
click at [266, 105] on span "NOK Banquet taske - online lagersalg" at bounding box center [241, 107] width 53 height 11
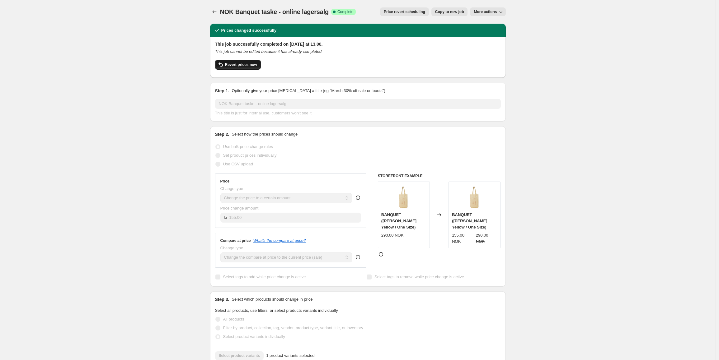
click at [246, 69] on button "Revert prices now" at bounding box center [238, 65] width 46 height 10
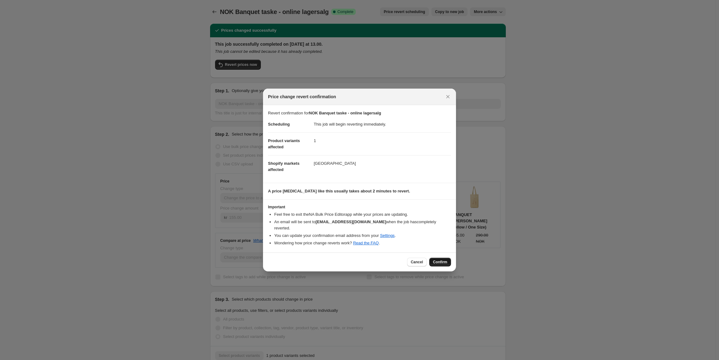
click at [442, 260] on span "Confirm" at bounding box center [440, 262] width 14 height 5
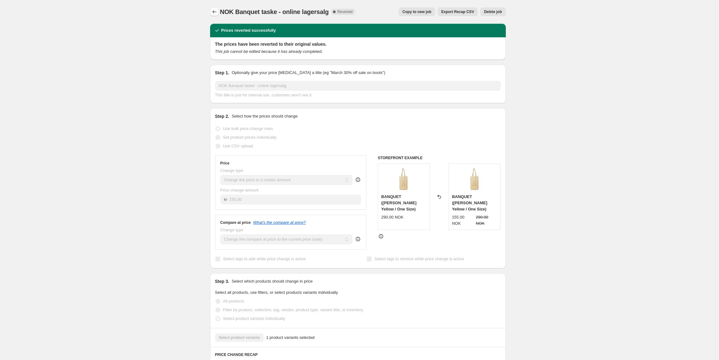
click at [217, 13] on icon "Price change jobs" at bounding box center [214, 12] width 6 height 6
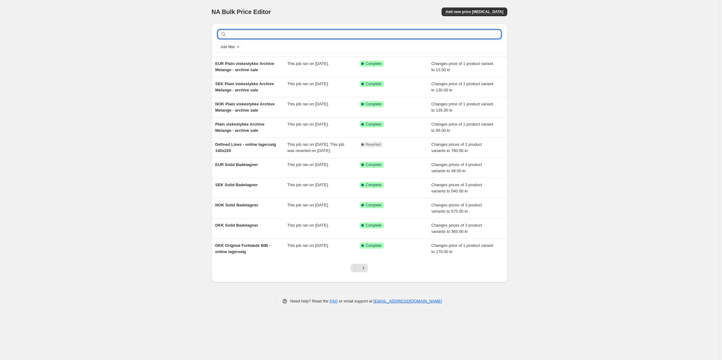
click at [316, 38] on input "text" at bounding box center [364, 34] width 273 height 9
type input "banquet"
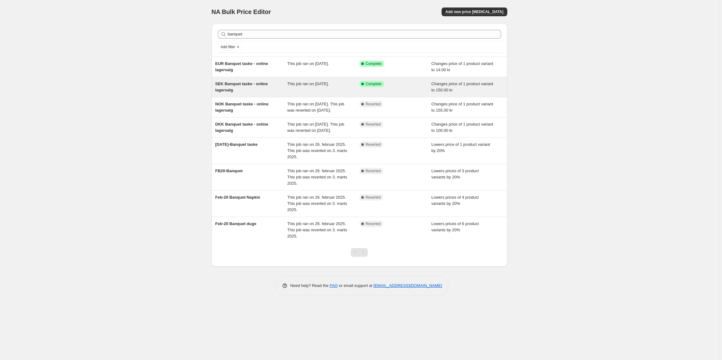
click at [273, 94] on div "SEK Banquet taske - online lagersalg This job ran on 3. september 2025. Success…" at bounding box center [360, 87] width 296 height 20
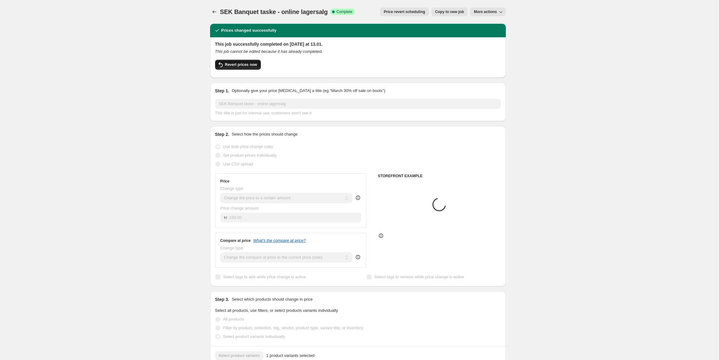
click at [244, 65] on span "Revert prices now" at bounding box center [241, 64] width 32 height 5
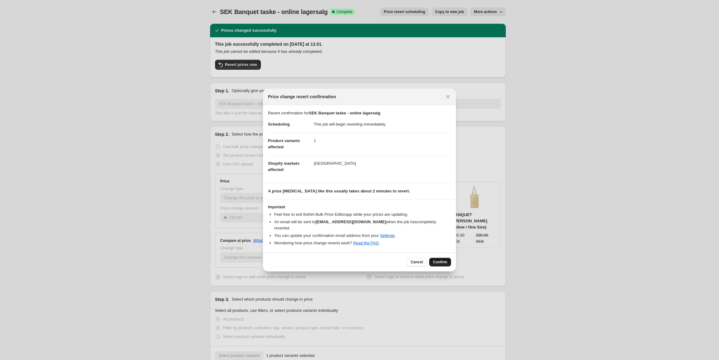
click at [440, 260] on span "Confirm" at bounding box center [440, 262] width 14 height 5
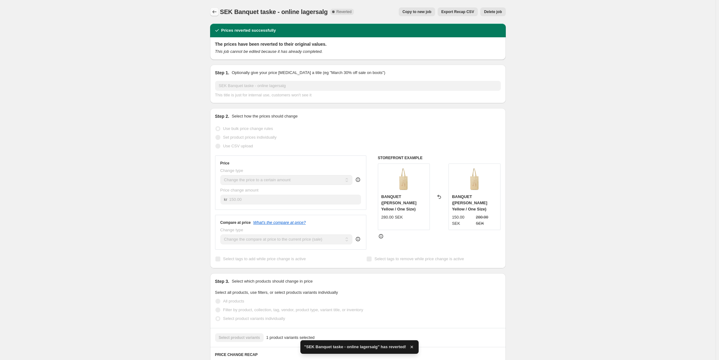
click at [215, 13] on icon "Price change jobs" at bounding box center [214, 12] width 6 height 6
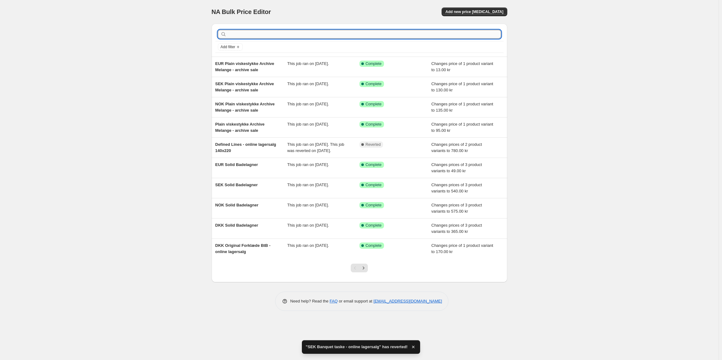
click at [299, 36] on input "text" at bounding box center [364, 34] width 273 height 9
type input "banquet"
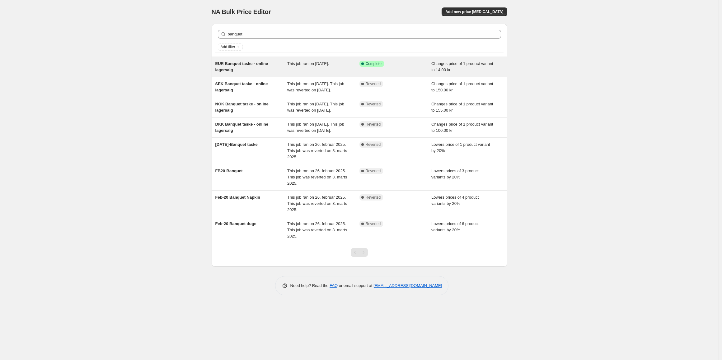
click at [267, 72] on div "EUR Banquet taske - online lagersalg" at bounding box center [251, 67] width 72 height 12
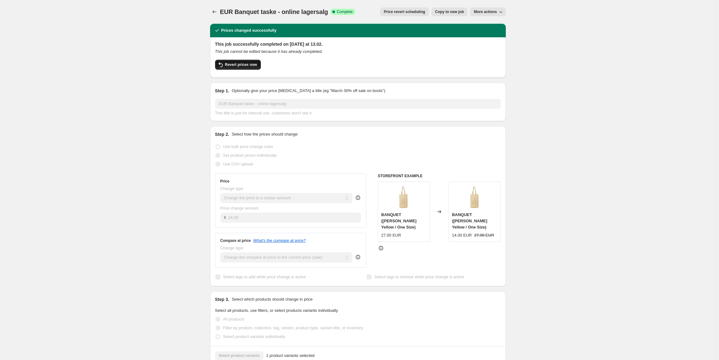
click at [234, 68] on button "Revert prices now" at bounding box center [238, 65] width 46 height 10
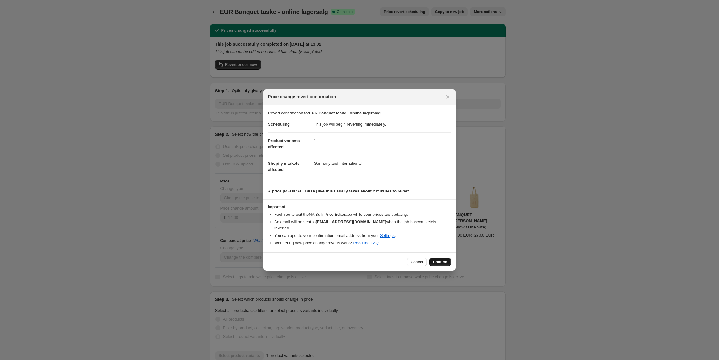
click at [438, 263] on button "Confirm" at bounding box center [440, 262] width 22 height 9
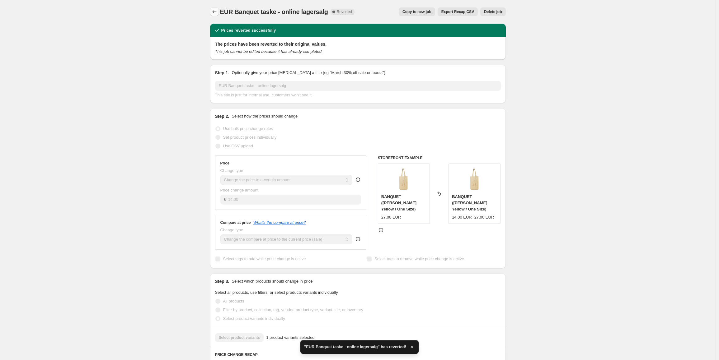
click at [217, 15] on icon "Price change jobs" at bounding box center [214, 12] width 6 height 6
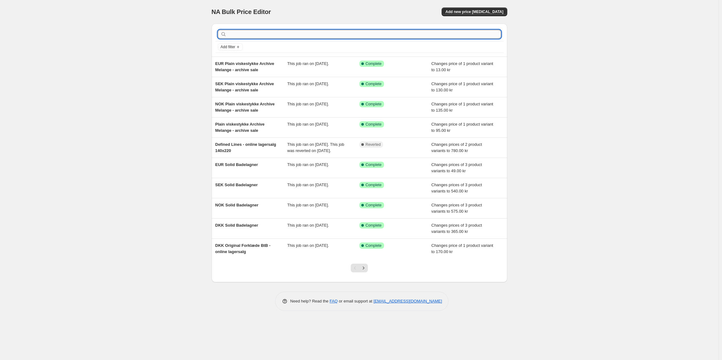
click at [314, 36] on input "text" at bounding box center [364, 34] width 273 height 9
type input "banquet"
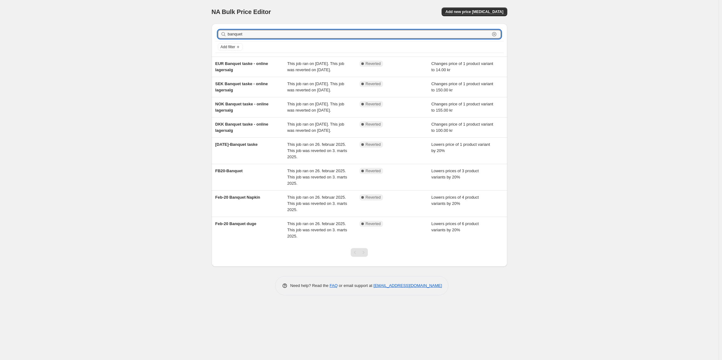
click at [314, 36] on input "banquet" at bounding box center [359, 34] width 262 height 9
click at [494, 34] on icon "button" at bounding box center [494, 34] width 2 height 2
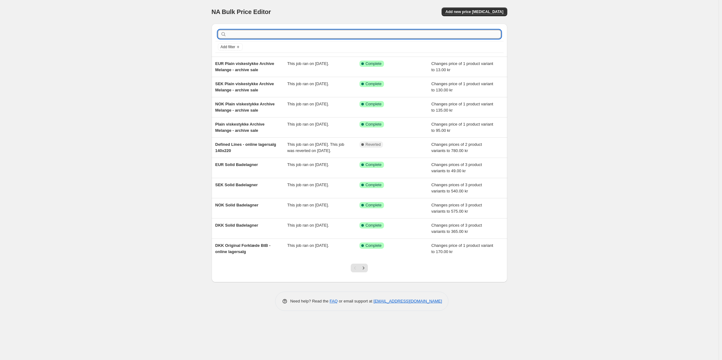
click at [257, 33] on input "text" at bounding box center [364, 34] width 273 height 9
type input "banqu"
drag, startPoint x: 251, startPoint y: 35, endPoint x: 255, endPoint y: 43, distance: 9.1
click at [251, 38] on input "text" at bounding box center [364, 34] width 273 height 9
type input "beach"
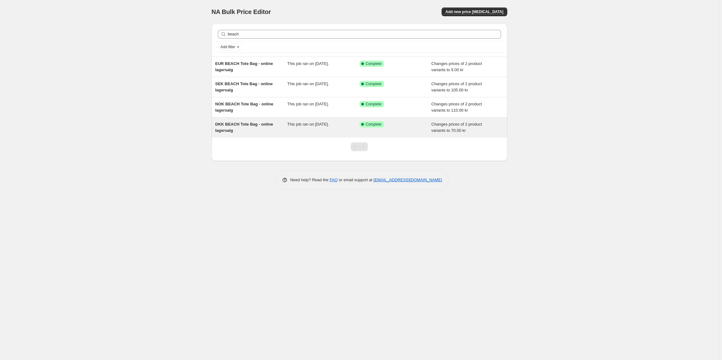
click at [263, 129] on div "DKK BEACH Tote Bag - online lagersalg" at bounding box center [251, 127] width 72 height 12
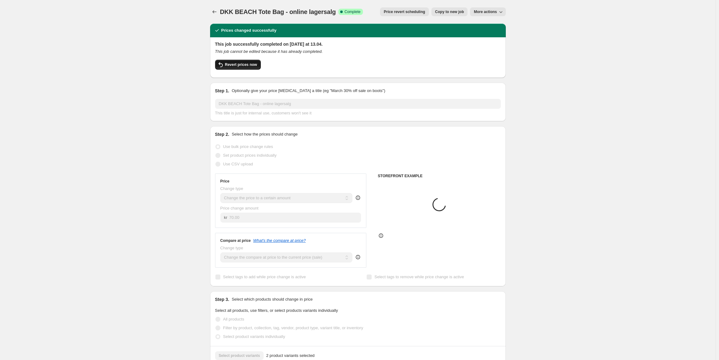
click at [235, 63] on span "Revert prices now" at bounding box center [241, 64] width 32 height 5
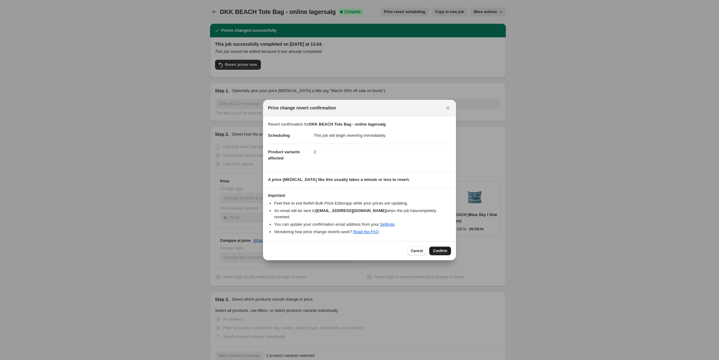
click at [447, 249] on span "Confirm" at bounding box center [440, 251] width 14 height 5
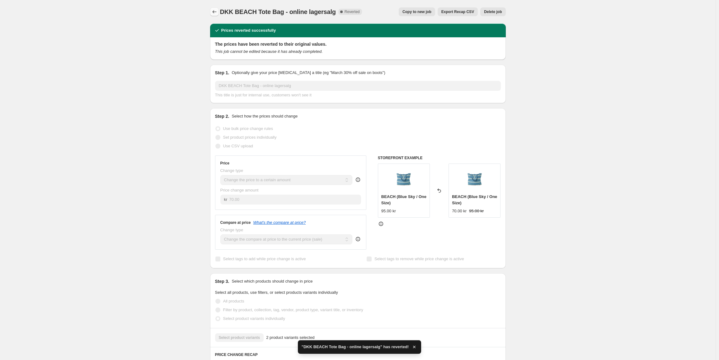
click at [217, 12] on icon "Price change jobs" at bounding box center [214, 12] width 6 height 6
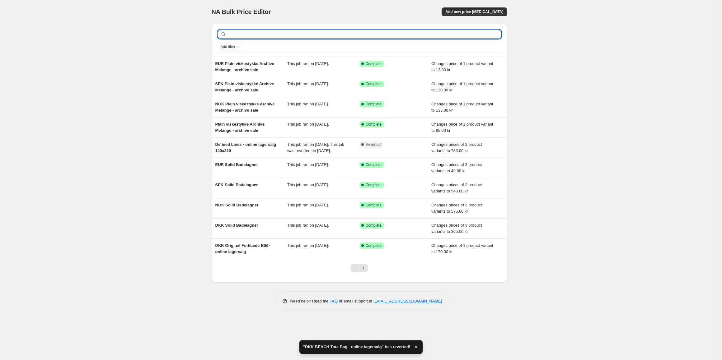
click at [242, 37] on input "text" at bounding box center [364, 34] width 273 height 9
type input "beach"
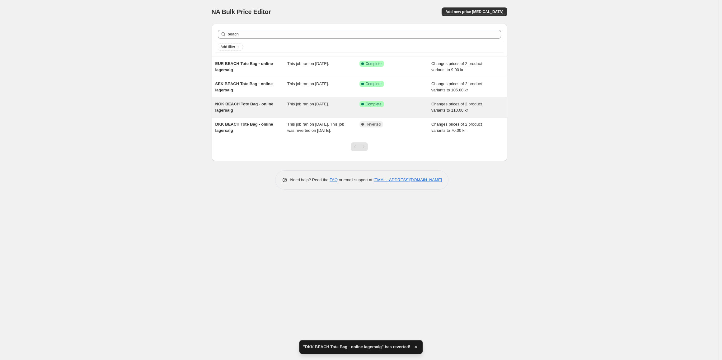
click at [256, 105] on span "NOK BEACH Tote Bag - online lagersalg" at bounding box center [244, 107] width 58 height 11
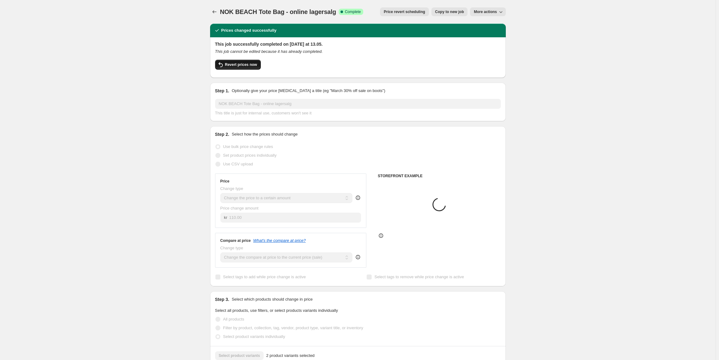
click at [233, 66] on span "Revert prices now" at bounding box center [241, 64] width 32 height 5
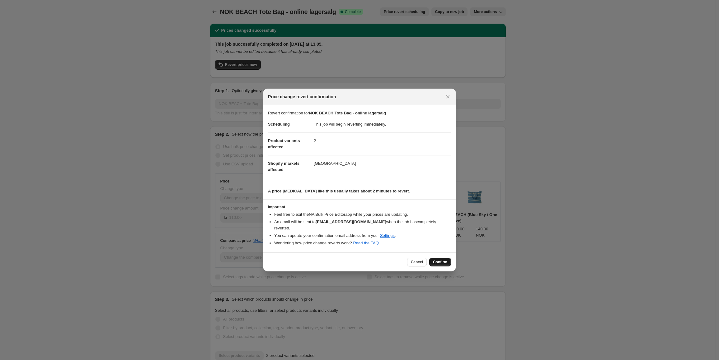
click at [441, 260] on span "Confirm" at bounding box center [440, 262] width 14 height 5
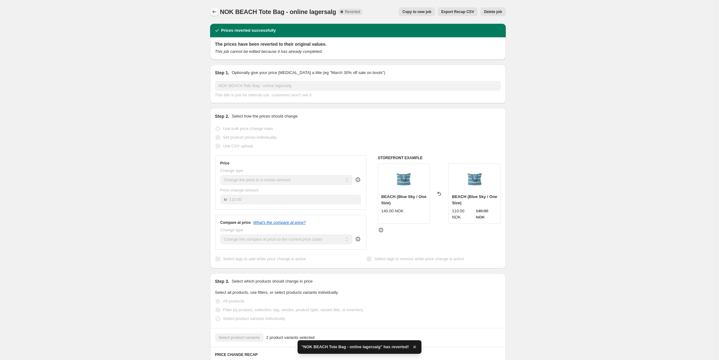
click at [215, 13] on icon "Price change jobs" at bounding box center [214, 12] width 6 height 6
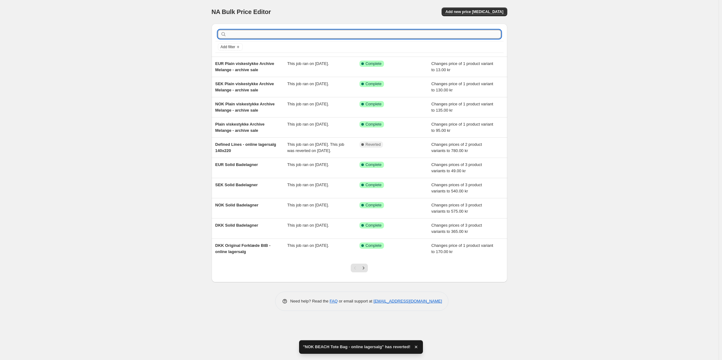
click at [257, 32] on input "text" at bounding box center [364, 34] width 273 height 9
type input "beach"
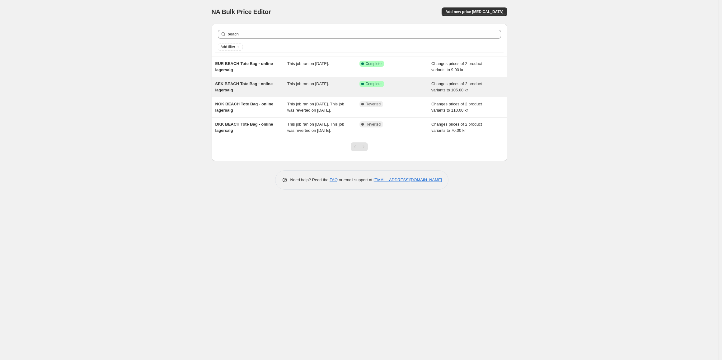
click at [282, 88] on div "SEK BEACH Tote Bag - online lagersalg" at bounding box center [251, 87] width 72 height 12
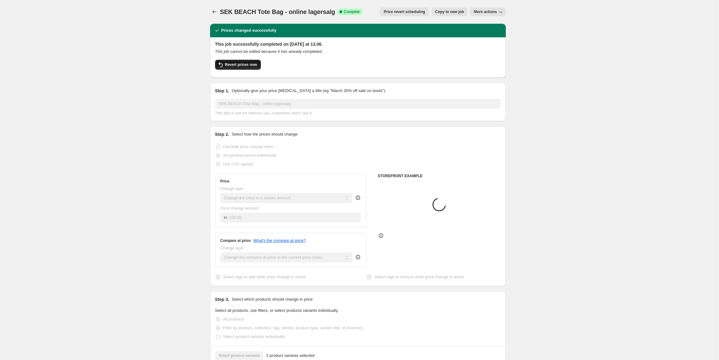
click at [230, 67] on span "Revert prices now" at bounding box center [241, 64] width 32 height 5
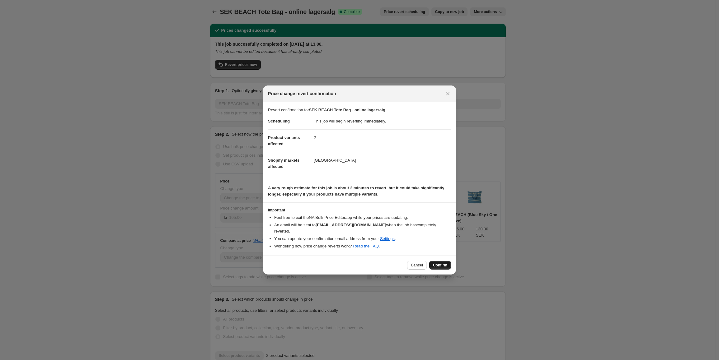
click at [442, 263] on span "Confirm" at bounding box center [440, 265] width 14 height 5
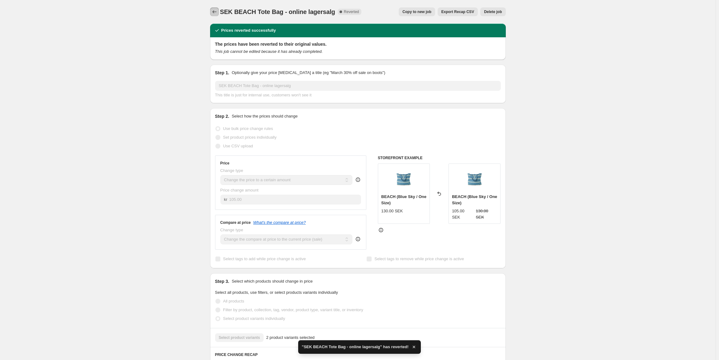
click at [213, 12] on icon "Price change jobs" at bounding box center [214, 12] width 6 height 6
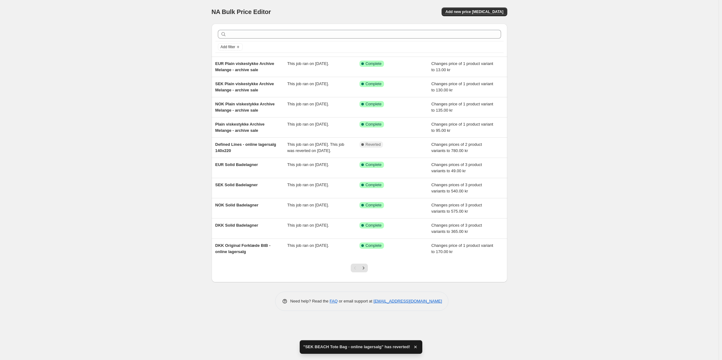
click at [250, 41] on div "Add filter" at bounding box center [359, 46] width 288 height 11
click at [250, 39] on div at bounding box center [359, 34] width 288 height 14
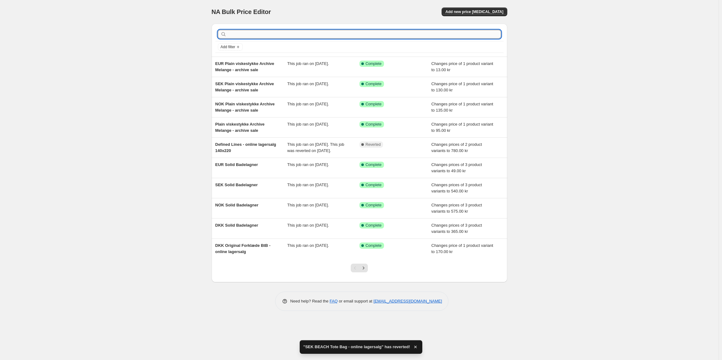
click at [250, 36] on input "text" at bounding box center [364, 34] width 273 height 9
type input "beach"
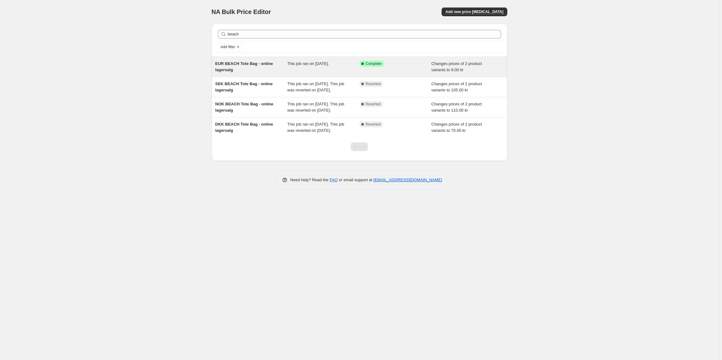
click at [284, 60] on div "EUR BEACH Tote Bag - online lagersalg This job ran on 3. september 2025. Succes…" at bounding box center [360, 67] width 296 height 20
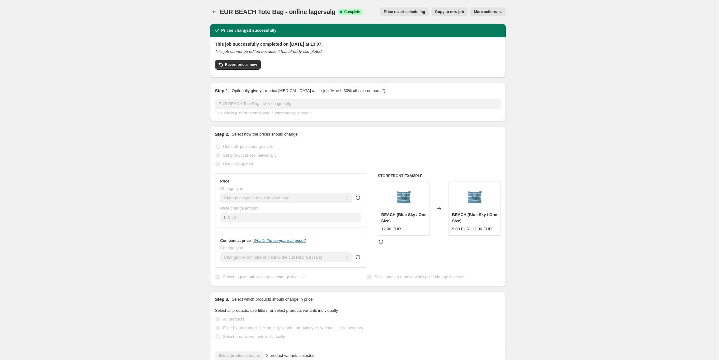
click at [241, 70] on div "Revert prices now" at bounding box center [358, 66] width 286 height 13
click at [241, 67] on span "Revert prices now" at bounding box center [241, 64] width 32 height 5
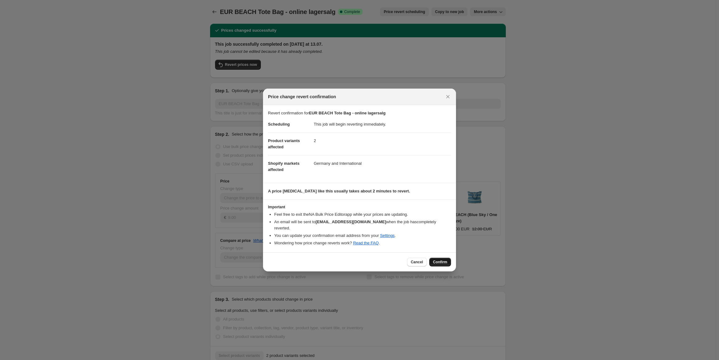
click at [439, 260] on span "Confirm" at bounding box center [440, 262] width 14 height 5
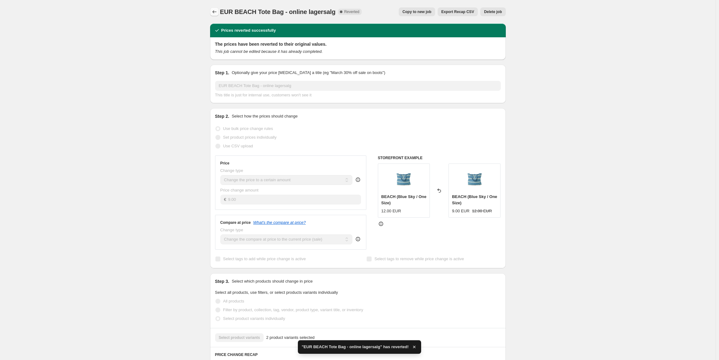
click at [213, 13] on icon "Price change jobs" at bounding box center [214, 12] width 6 height 6
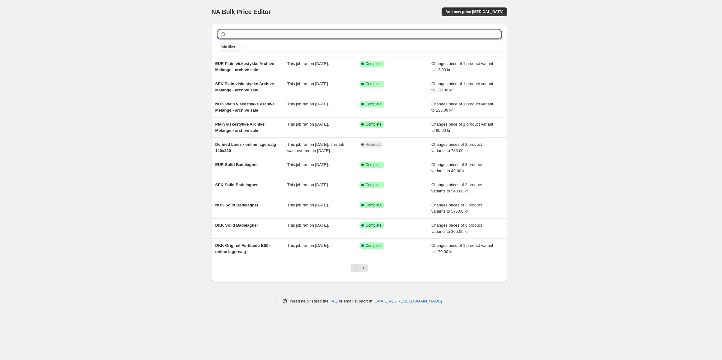
click at [336, 31] on input "text" at bounding box center [364, 34] width 273 height 9
type input "beach"
click at [246, 33] on input "text" at bounding box center [364, 34] width 273 height 9
type input "mulberry"
